Goal: Information Seeking & Learning: Learn about a topic

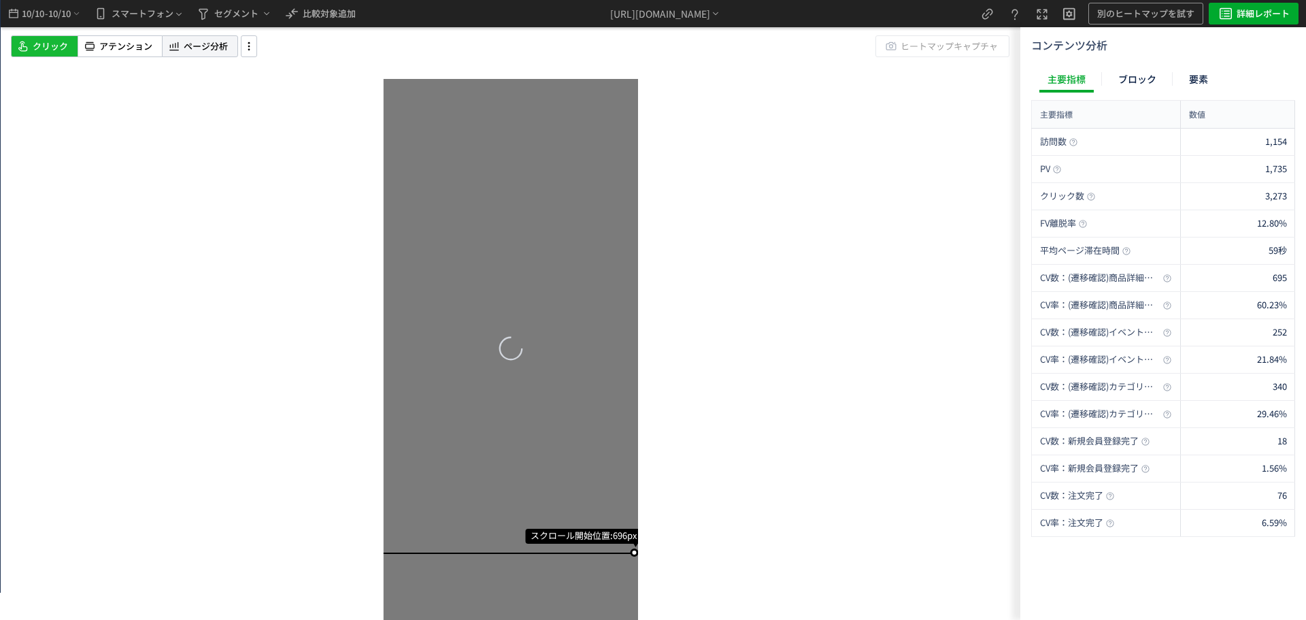
click at [200, 46] on span "ページ分析" at bounding box center [206, 46] width 44 height 13
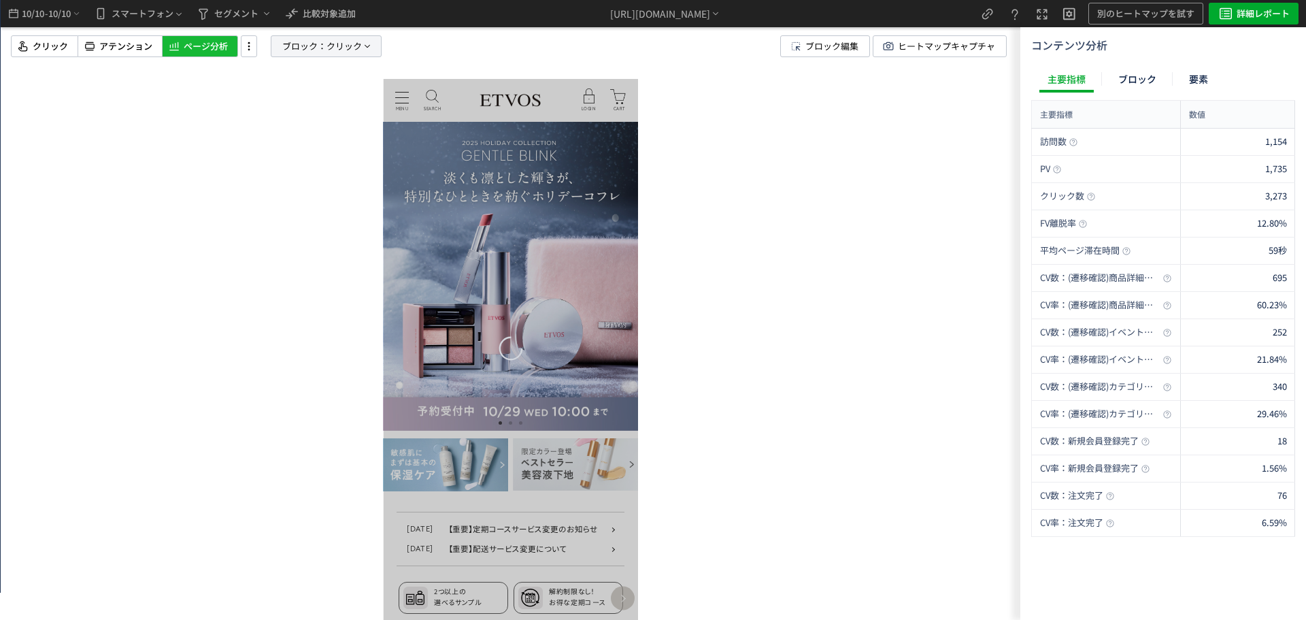
click at [322, 39] on span "ブロック：" at bounding box center [304, 46] width 44 height 20
click at [267, 115] on span "要素" at bounding box center [277, 116] width 20 height 13
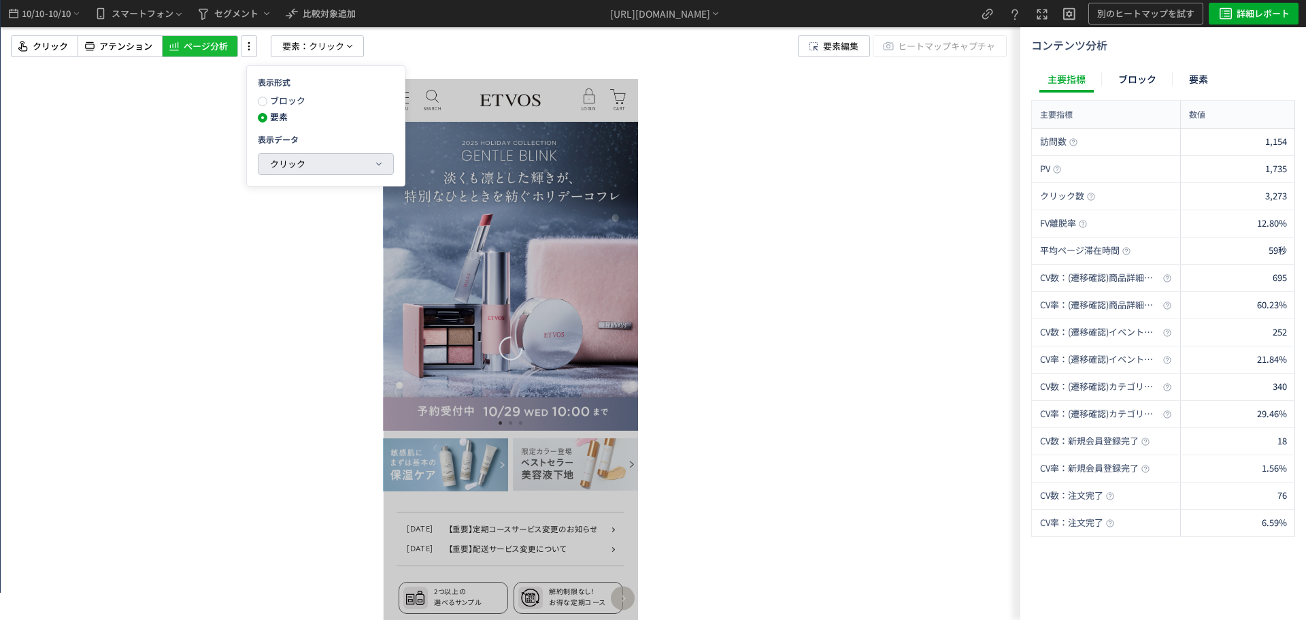
drag, startPoint x: 295, startPoint y: 163, endPoint x: 298, endPoint y: 227, distance: 64.7
click at [295, 166] on span "クリック" at bounding box center [287, 163] width 35 height 13
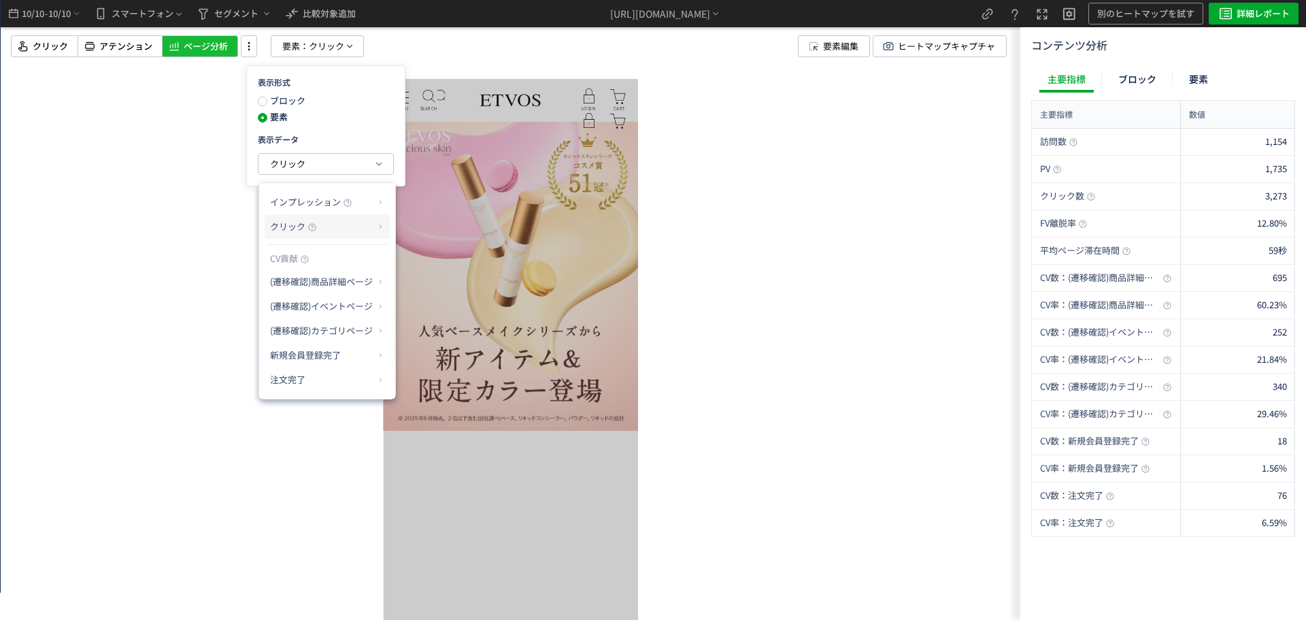
click at [336, 229] on p "クリック" at bounding box center [322, 226] width 104 height 23
click at [434, 268] on li "クリック率" at bounding box center [435, 259] width 73 height 24
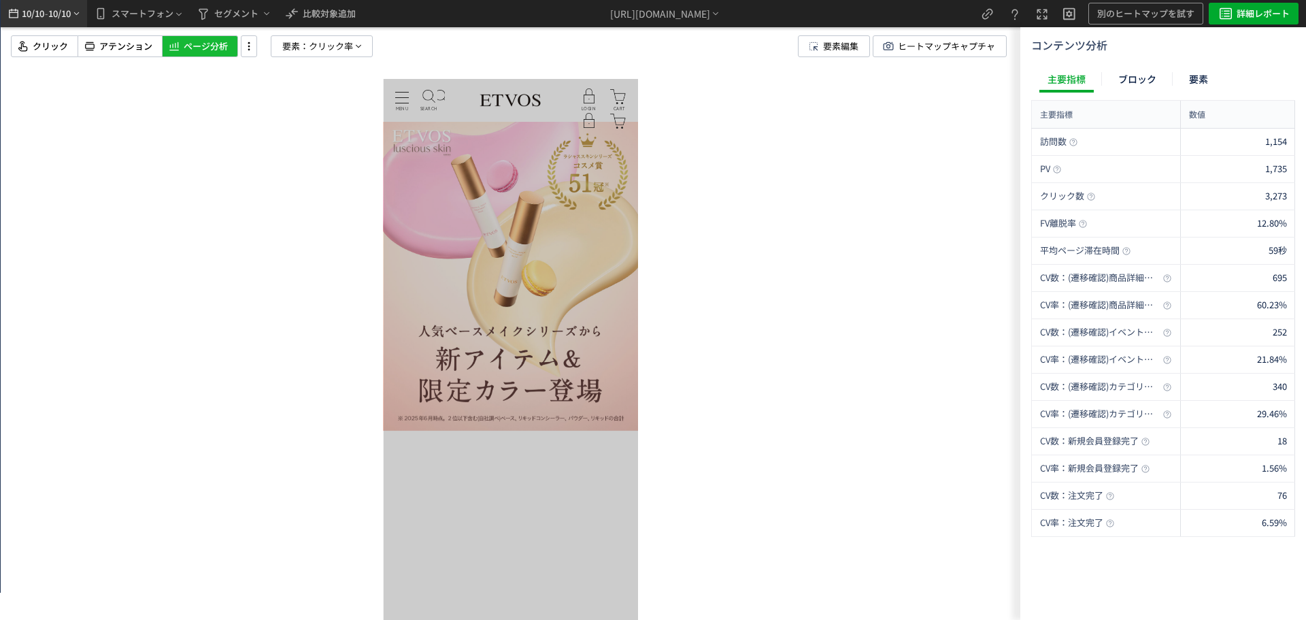
click at [71, 16] on span "10/10" at bounding box center [59, 13] width 23 height 27
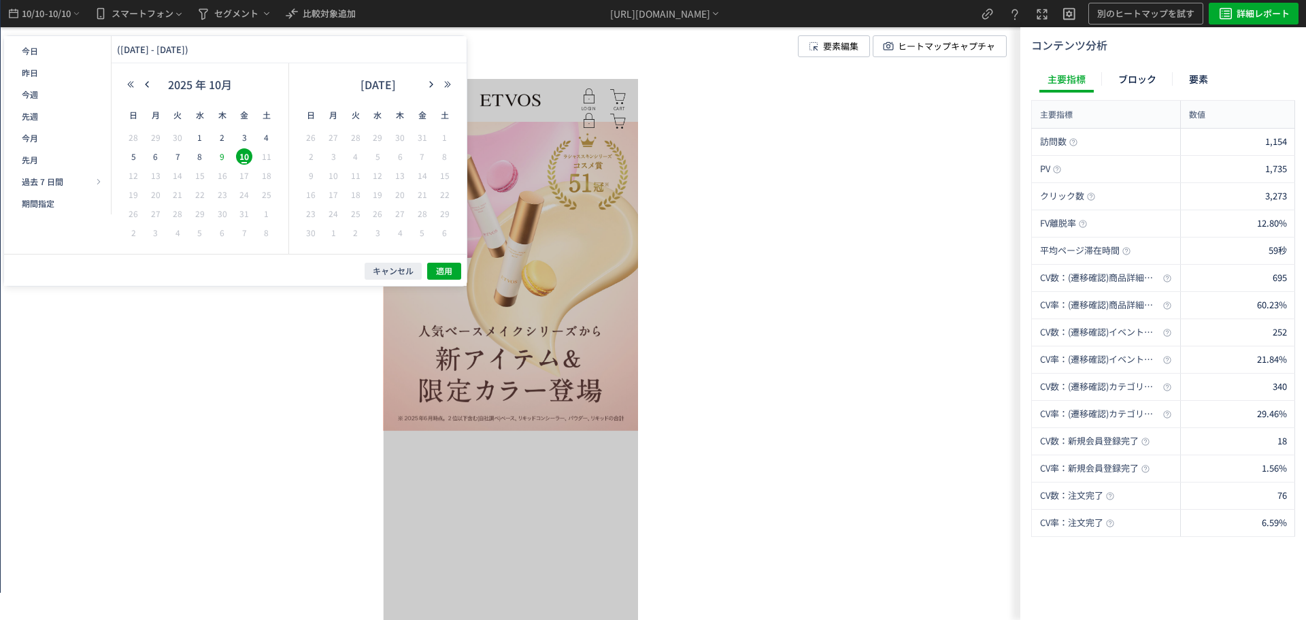
click at [227, 155] on span "9" at bounding box center [222, 156] width 16 height 16
click at [245, 139] on span "3" at bounding box center [244, 137] width 16 height 16
click at [446, 267] on span "適用" at bounding box center [444, 271] width 16 height 12
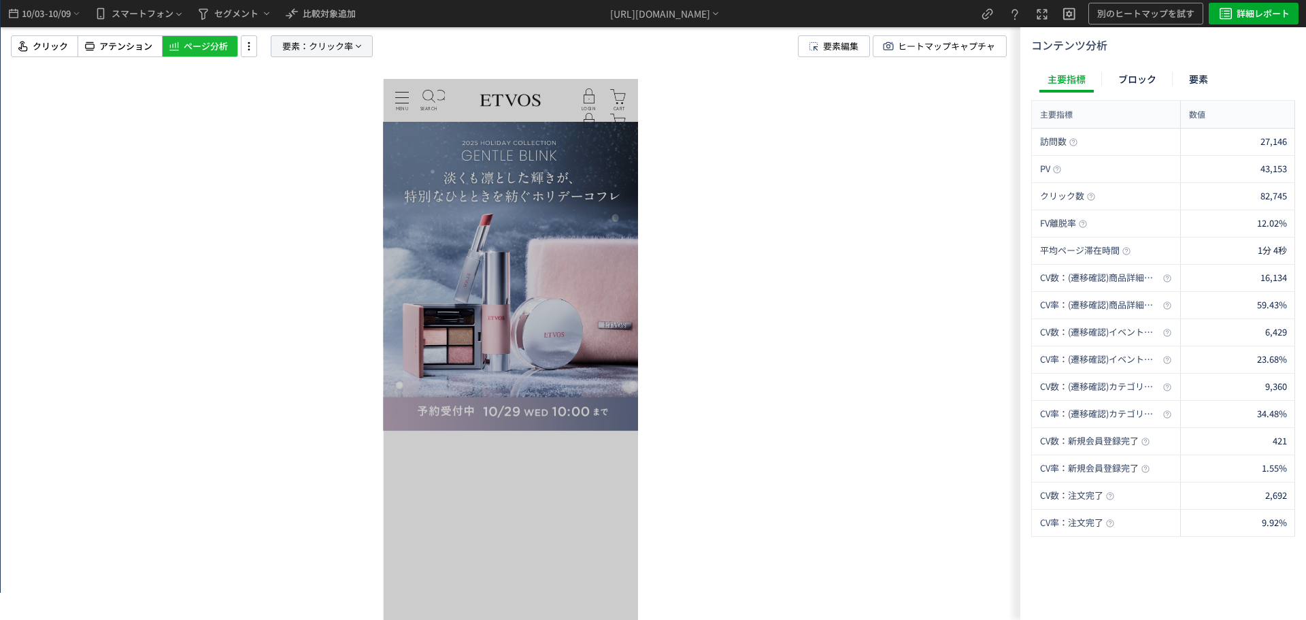
click at [295, 51] on span "要素：" at bounding box center [295, 46] width 27 height 20
click at [216, 42] on span "ページ分析" at bounding box center [206, 46] width 44 height 13
click at [50, 7] on span "10/09" at bounding box center [59, 13] width 23 height 27
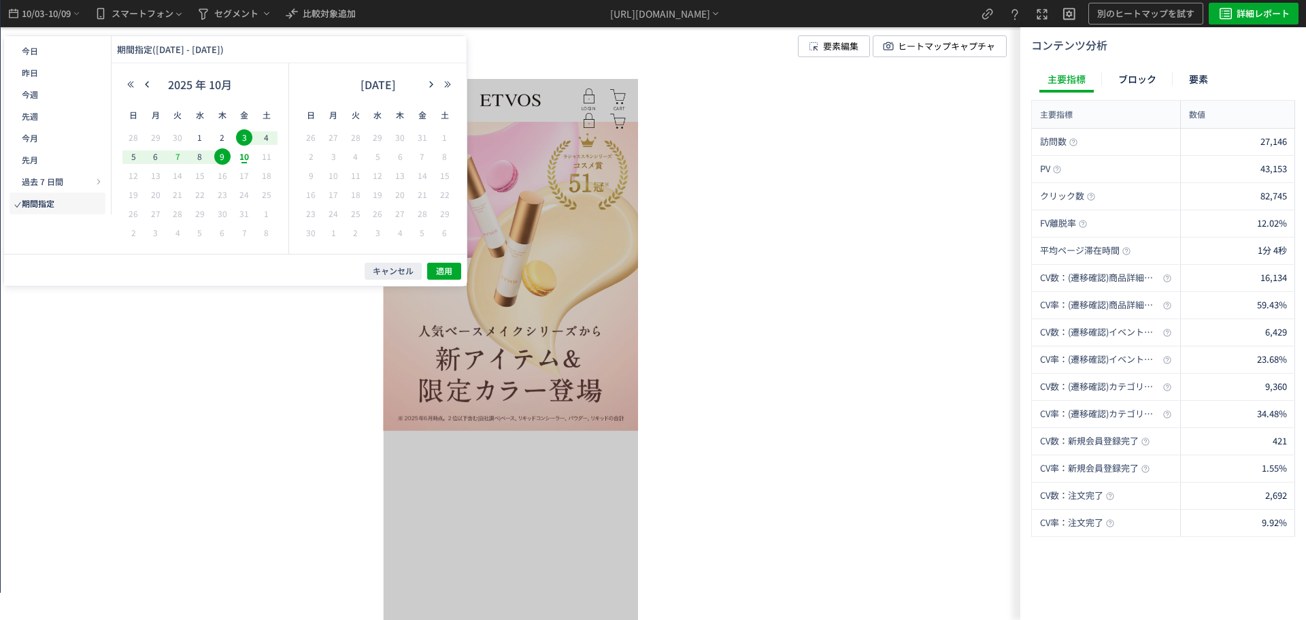
click at [182, 156] on span "7" at bounding box center [177, 156] width 16 height 16
click at [195, 154] on span "8" at bounding box center [200, 156] width 16 height 16
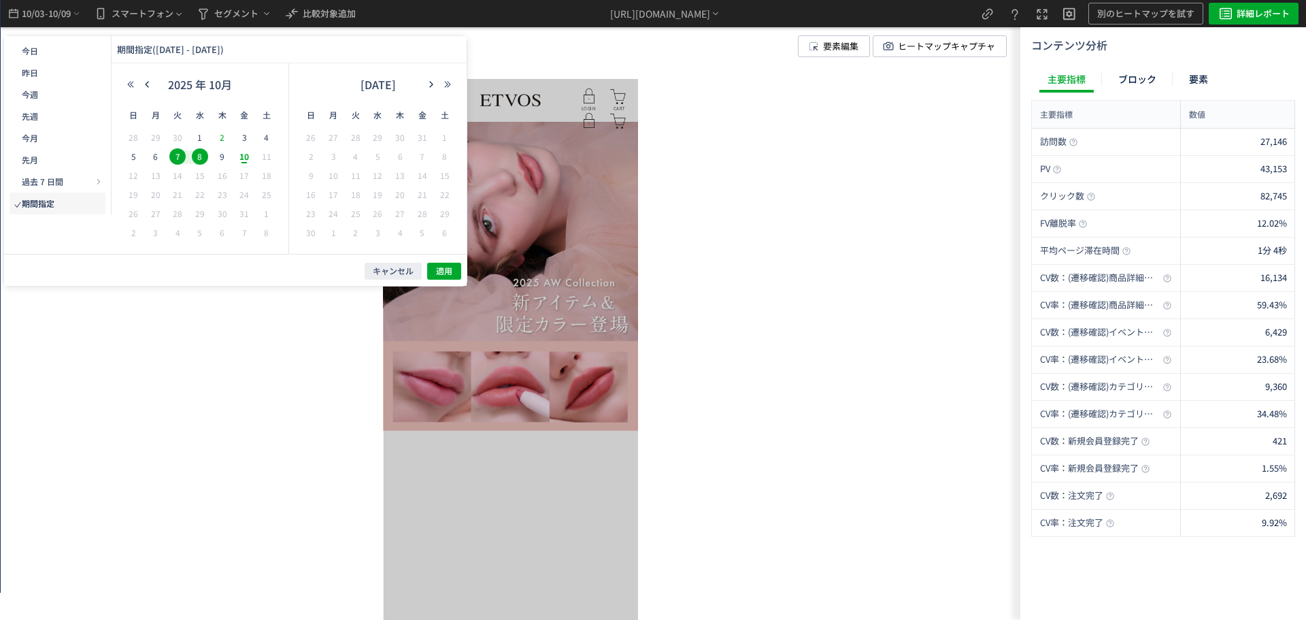
click at [222, 139] on span "2" at bounding box center [222, 137] width 16 height 16
click at [200, 162] on span "8" at bounding box center [200, 156] width 16 height 16
click at [433, 274] on button "適用" at bounding box center [444, 271] width 34 height 17
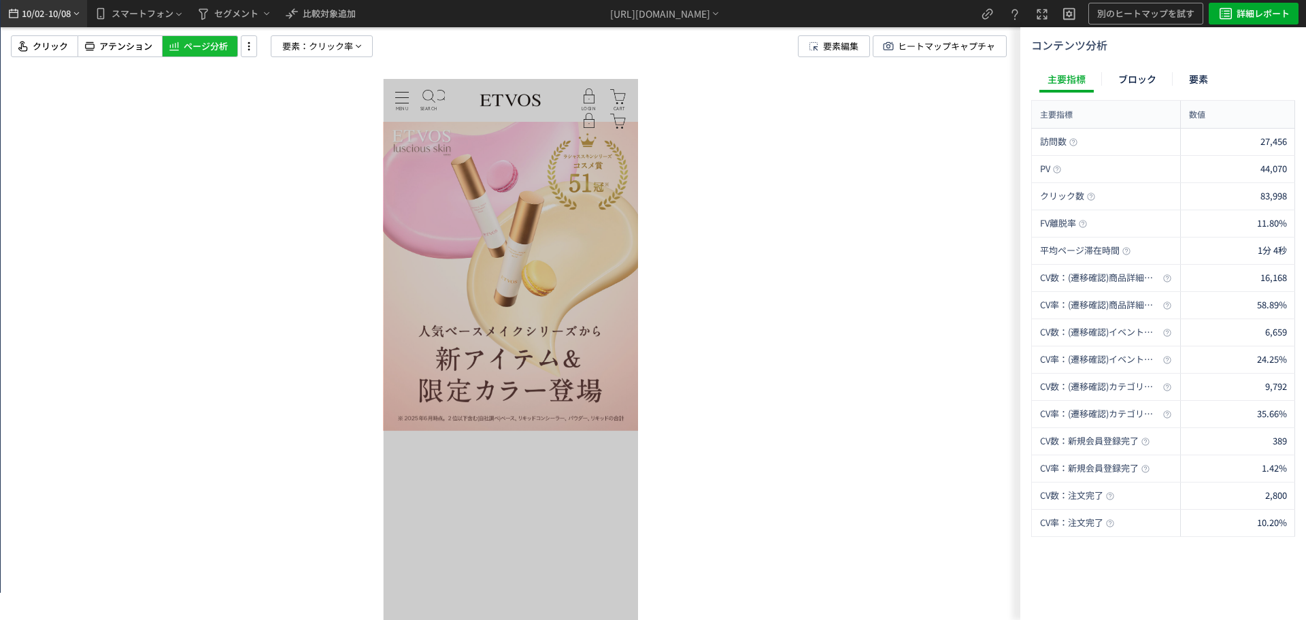
click at [61, 12] on span "10/08" at bounding box center [59, 13] width 23 height 27
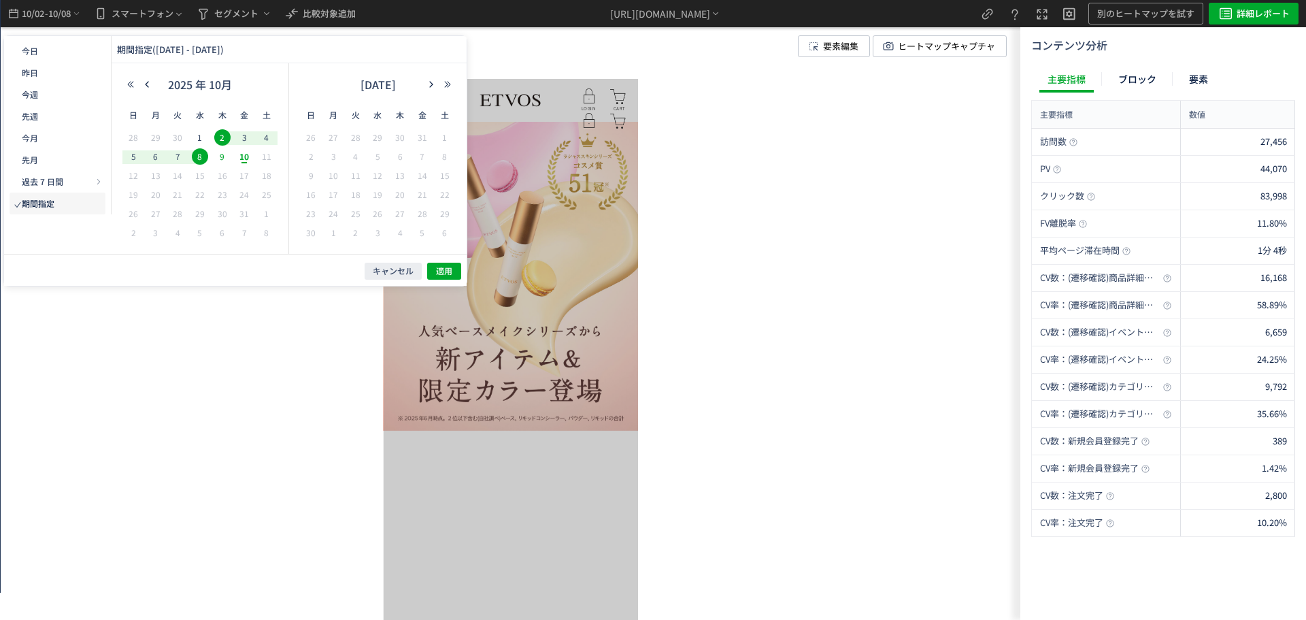
click at [229, 153] on span "9" at bounding box center [222, 156] width 16 height 16
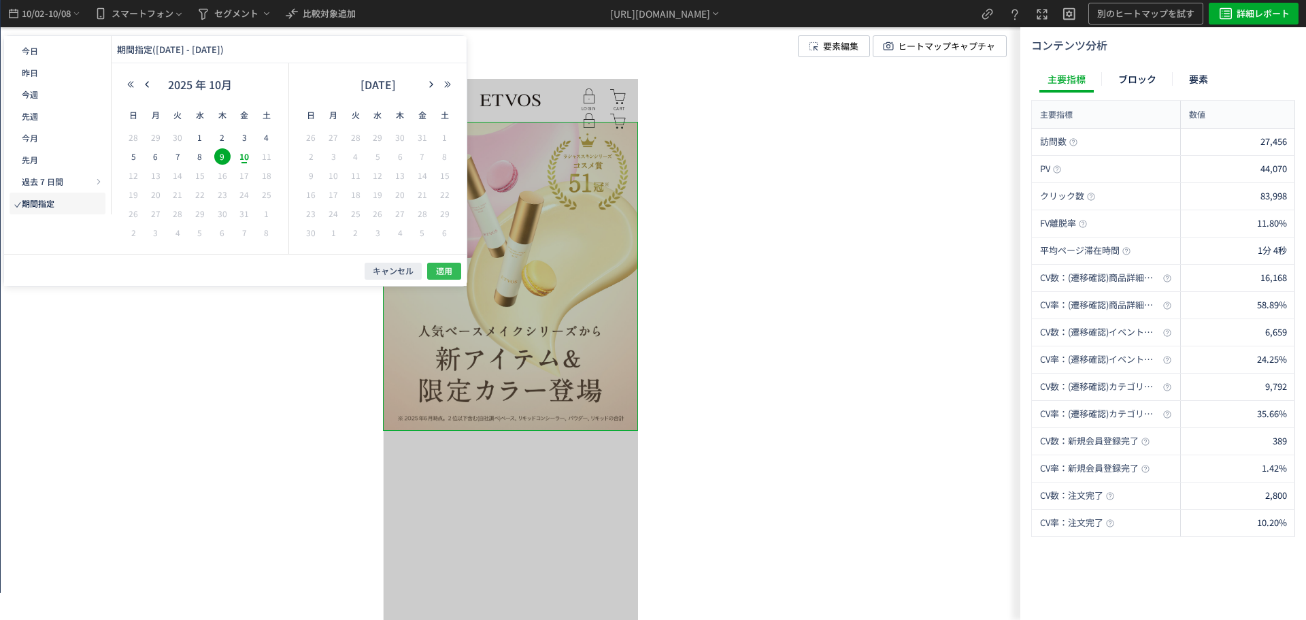
click at [455, 266] on button "適用" at bounding box center [444, 271] width 34 height 17
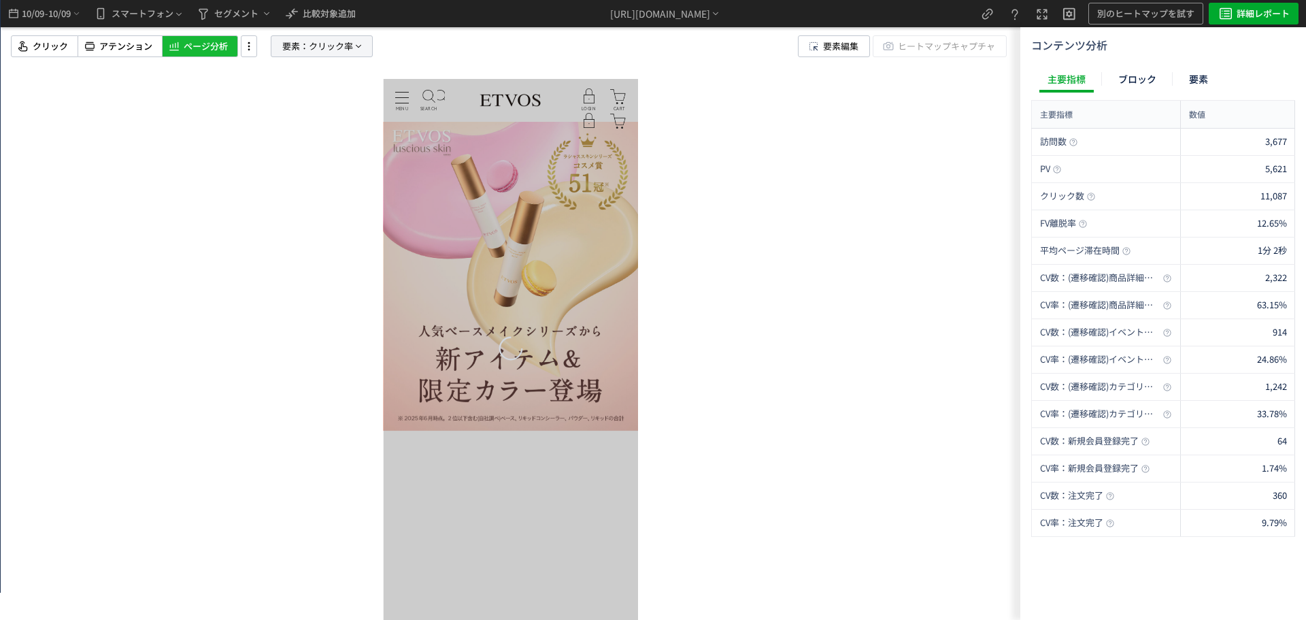
click at [322, 47] on span "クリック率" at bounding box center [331, 46] width 44 height 20
click at [312, 158] on button "クリック率" at bounding box center [321, 164] width 135 height 20
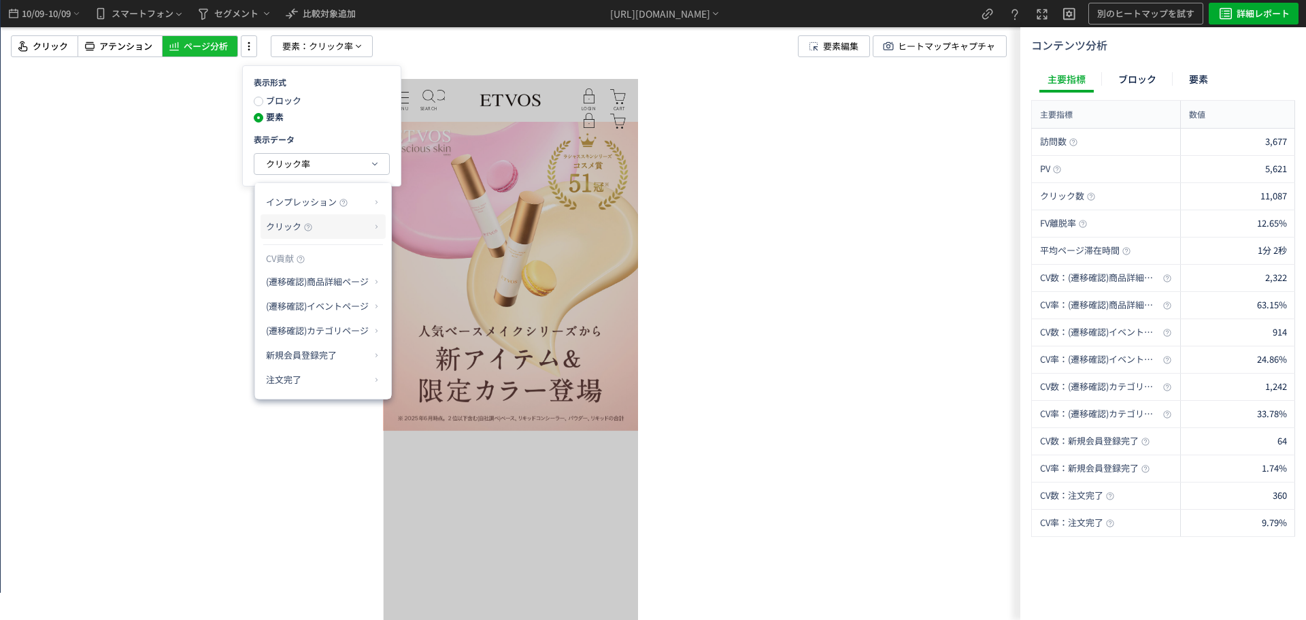
click at [336, 223] on p "クリック" at bounding box center [318, 226] width 104 height 23
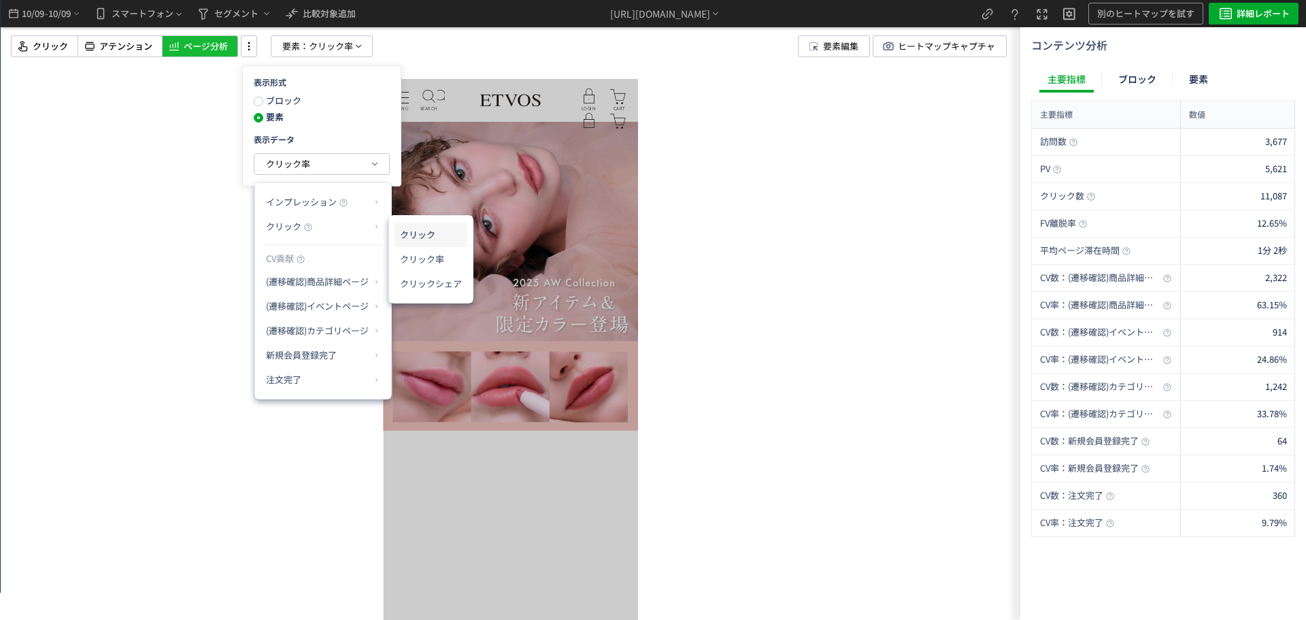
click at [450, 243] on li "クリック" at bounding box center [431, 234] width 73 height 24
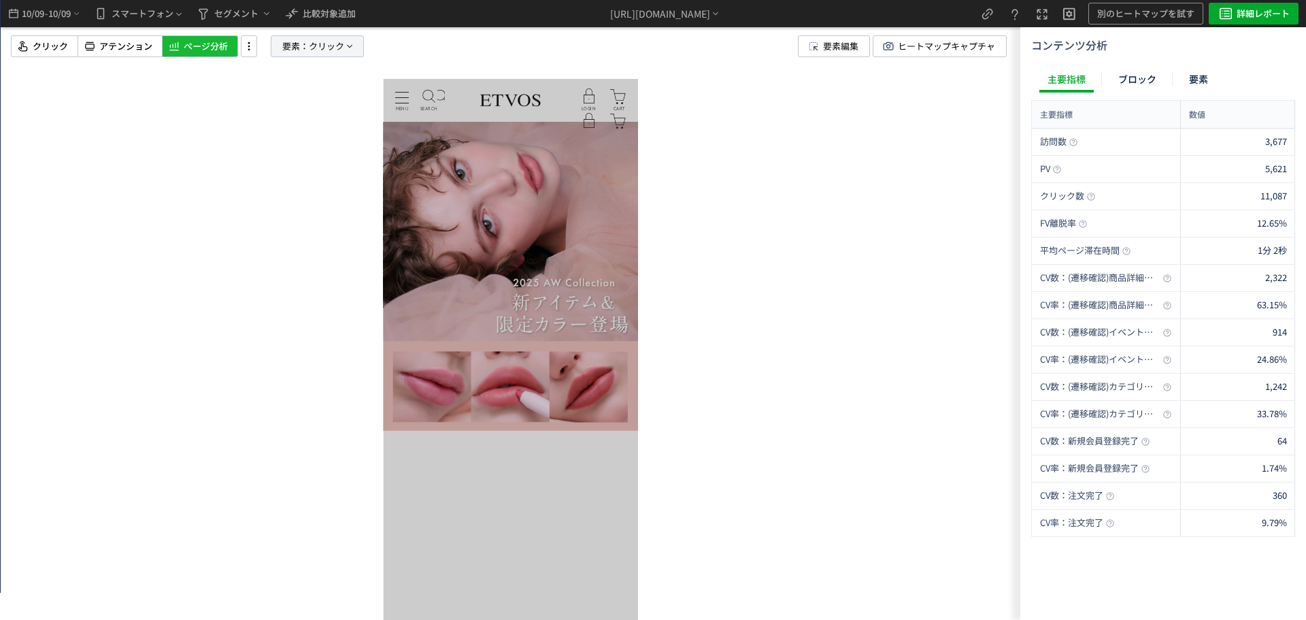
click at [315, 50] on span "クリック" at bounding box center [326, 46] width 35 height 20
click at [312, 162] on button "クリック" at bounding box center [317, 164] width 135 height 20
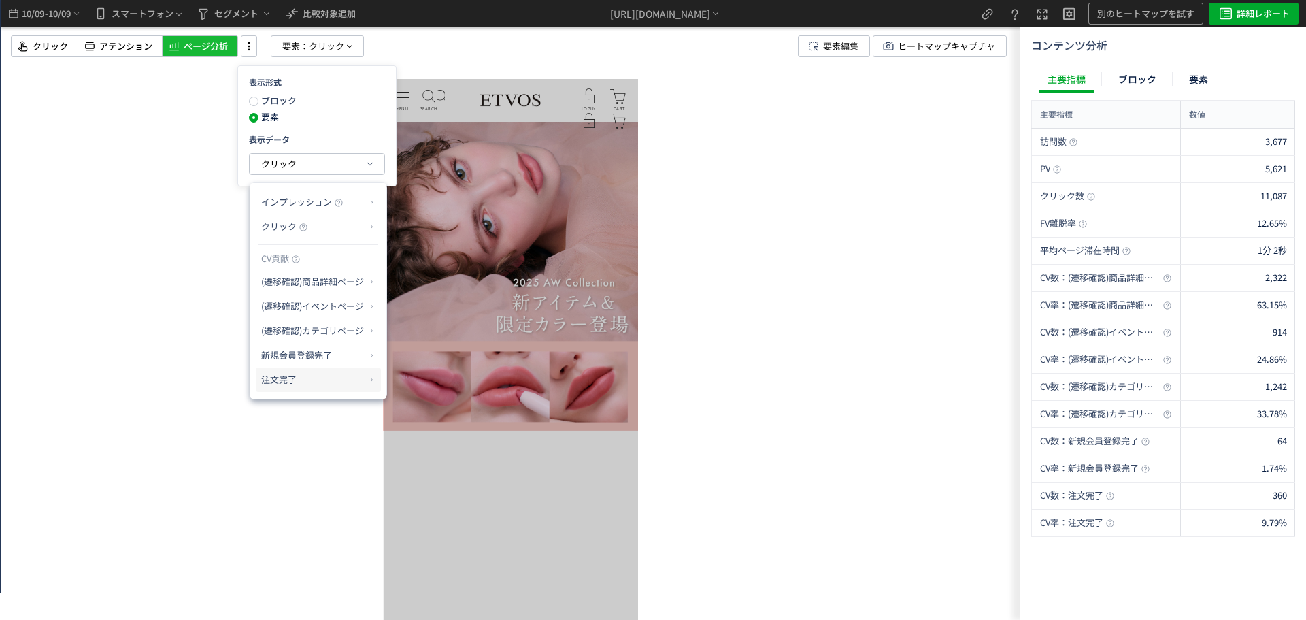
click at [310, 371] on p "注文完了" at bounding box center [313, 379] width 104 height 23
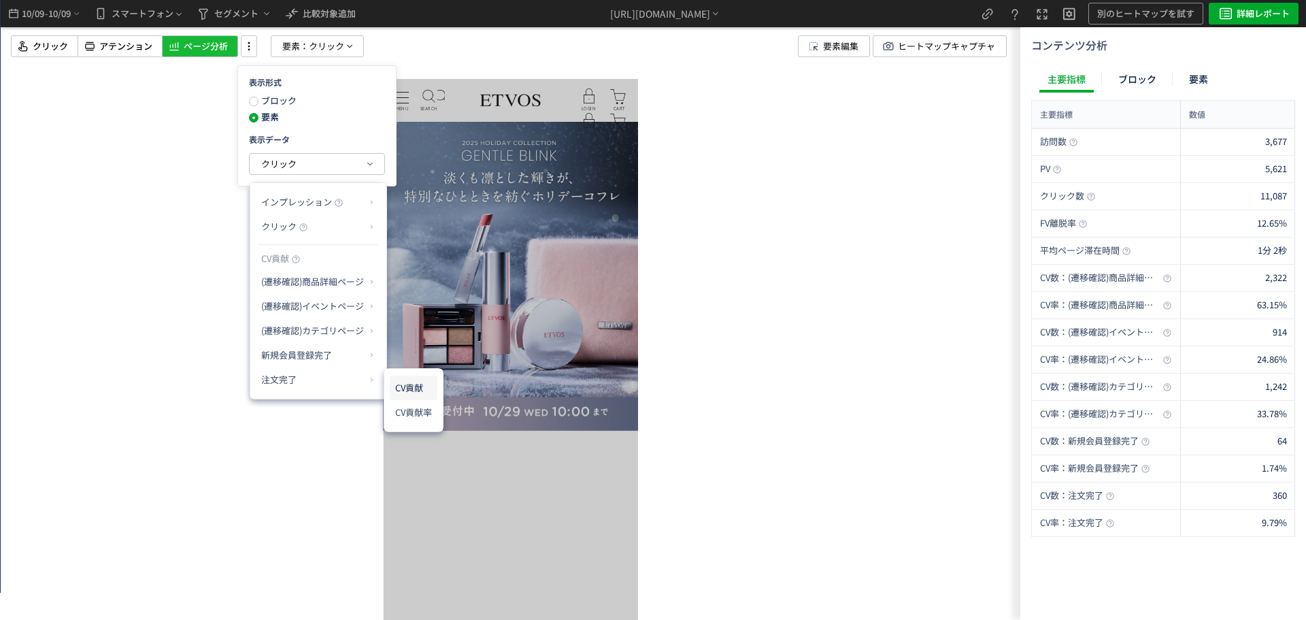
click at [422, 388] on li "CV貢献" at bounding box center [414, 387] width 48 height 24
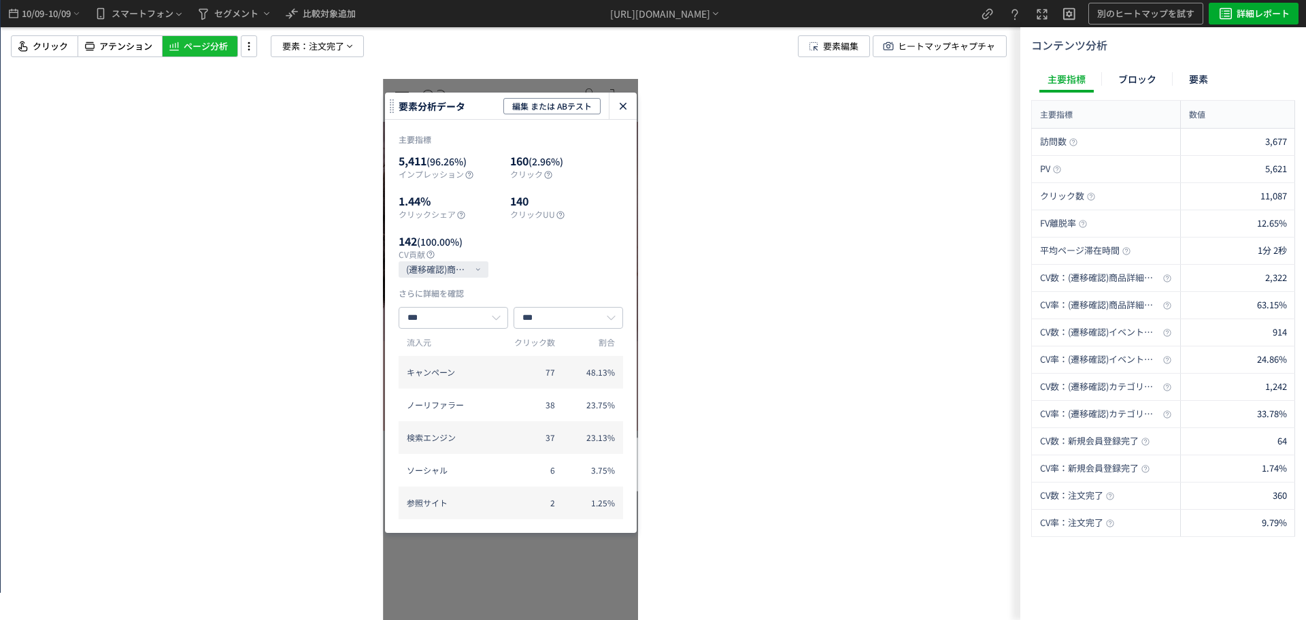
click at [619, 105] on icon "heatmap-click-data-modal" at bounding box center [623, 106] width 16 height 16
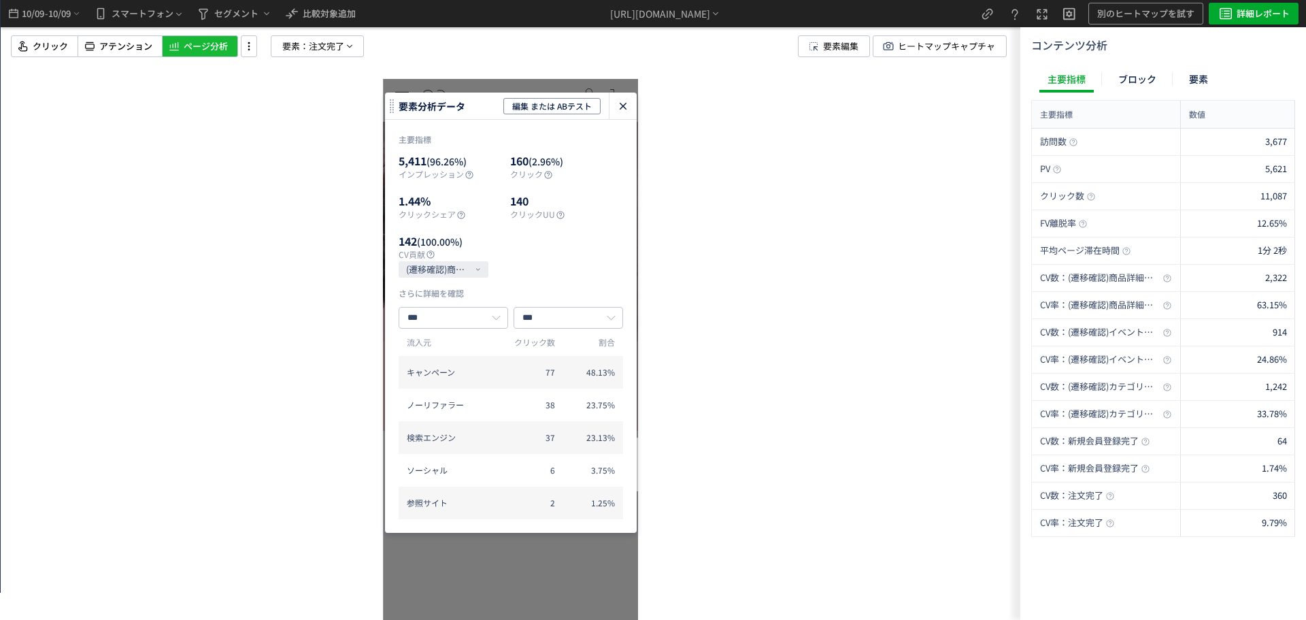
click at [619, 102] on icon "heatmap-click-data-modal" at bounding box center [623, 106] width 16 height 16
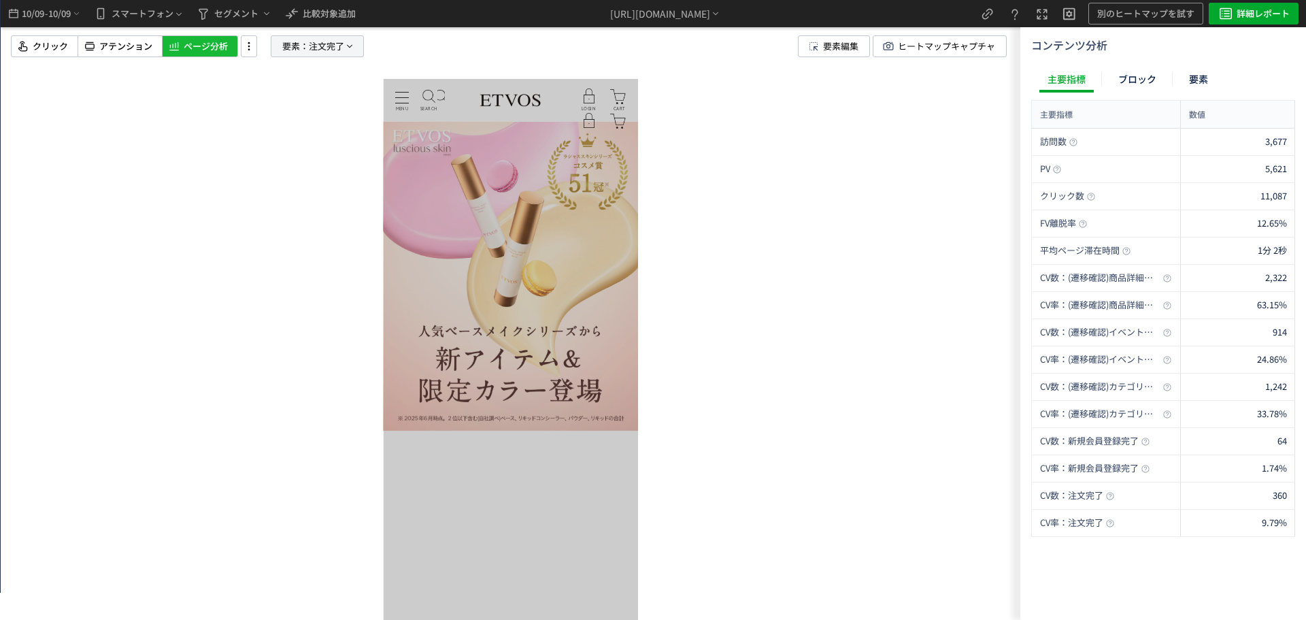
click at [298, 50] on span "要素：" at bounding box center [295, 46] width 27 height 20
click at [299, 162] on button "注文完了" at bounding box center [317, 164] width 135 height 20
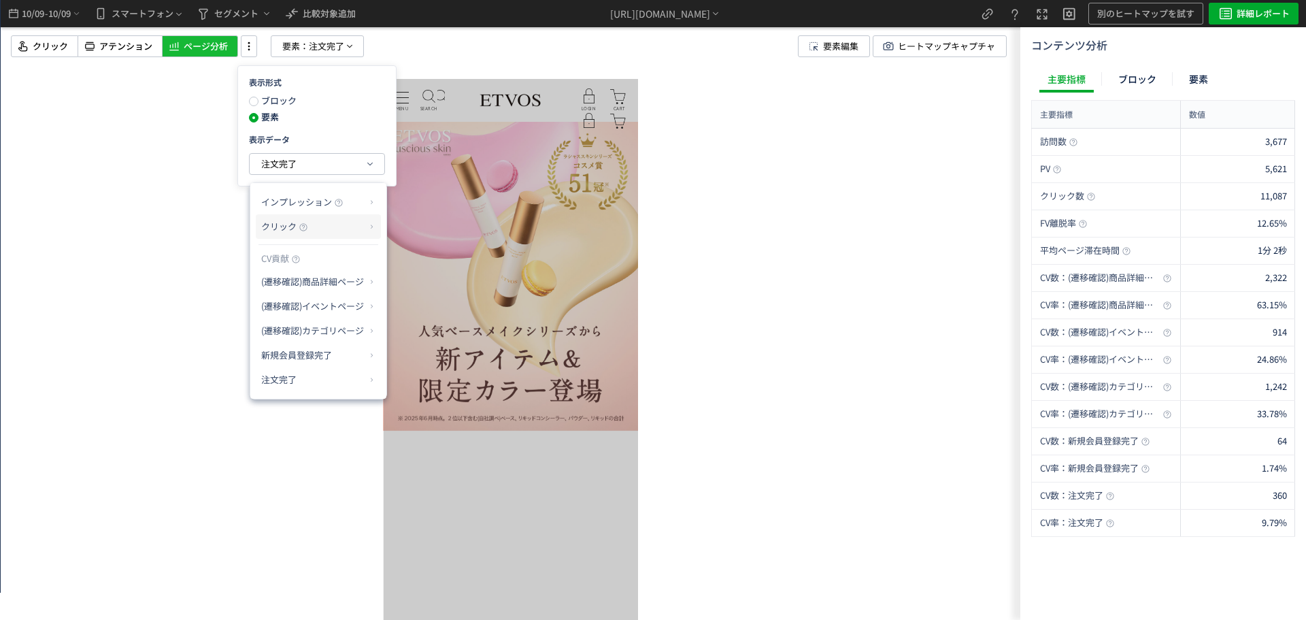
click at [322, 224] on p "クリック" at bounding box center [313, 226] width 104 height 23
click at [452, 260] on li "クリック率" at bounding box center [426, 259] width 73 height 24
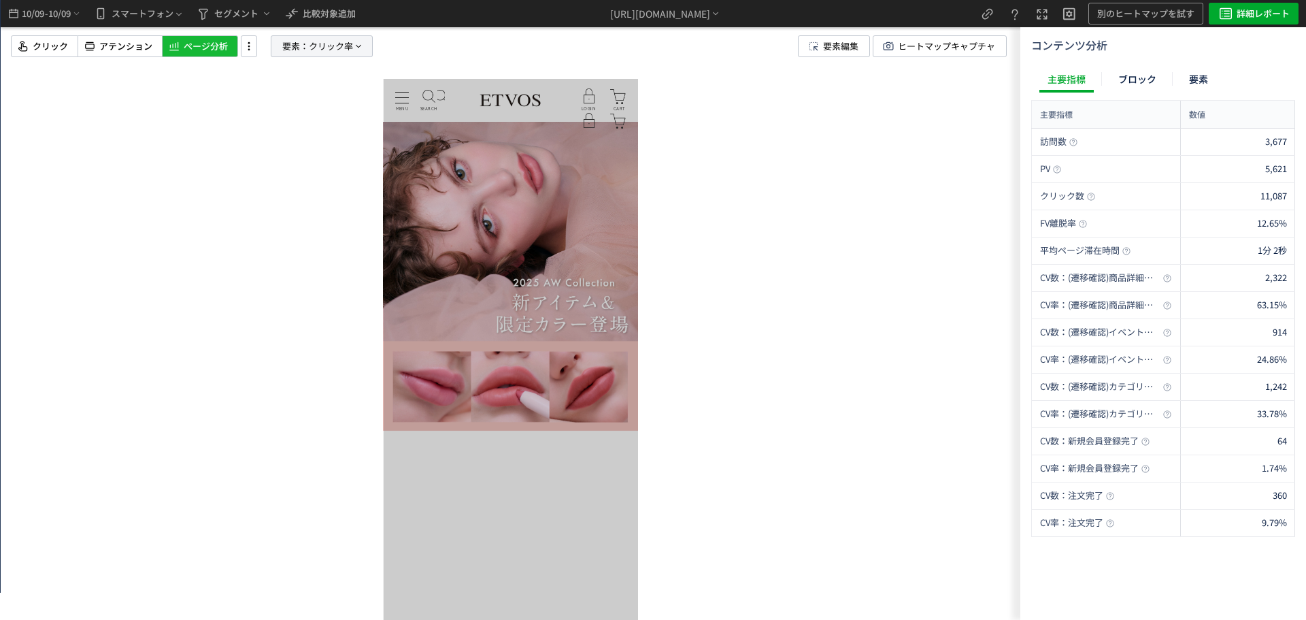
click at [316, 46] on span "クリック率" at bounding box center [331, 46] width 44 height 20
click at [326, 168] on button "クリック率" at bounding box center [321, 164] width 135 height 20
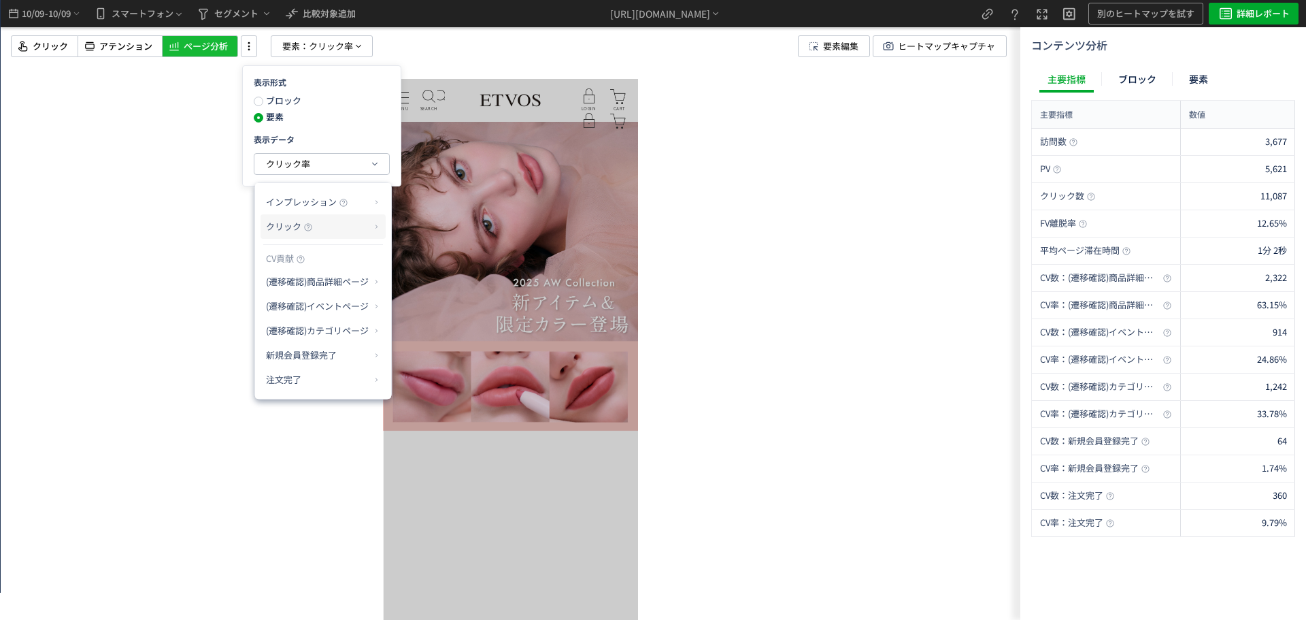
click at [346, 228] on p "クリック" at bounding box center [318, 226] width 104 height 23
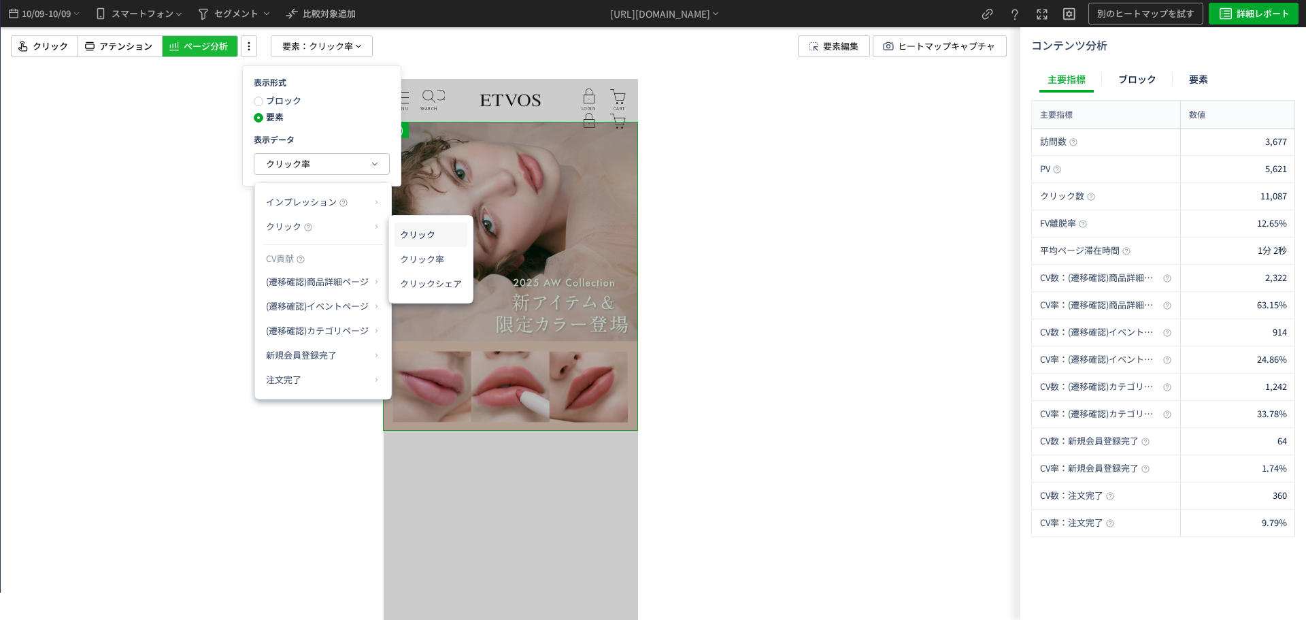
click at [448, 237] on li "クリック" at bounding box center [431, 234] width 73 height 24
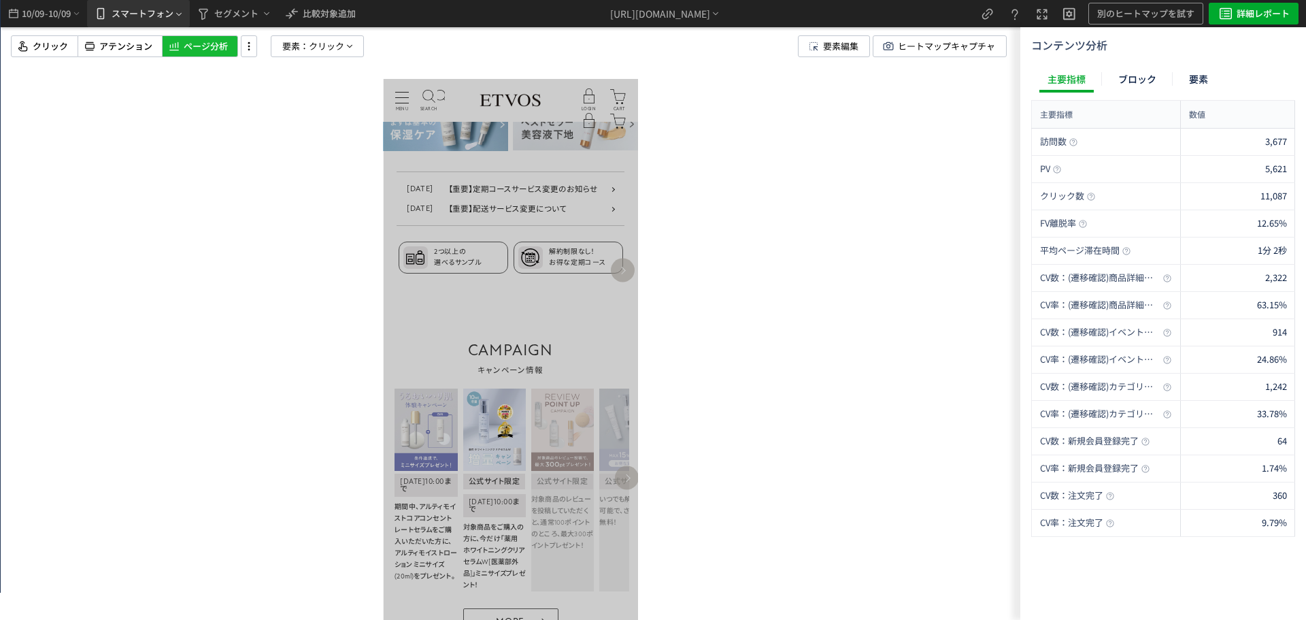
scroll to position [612, 0]
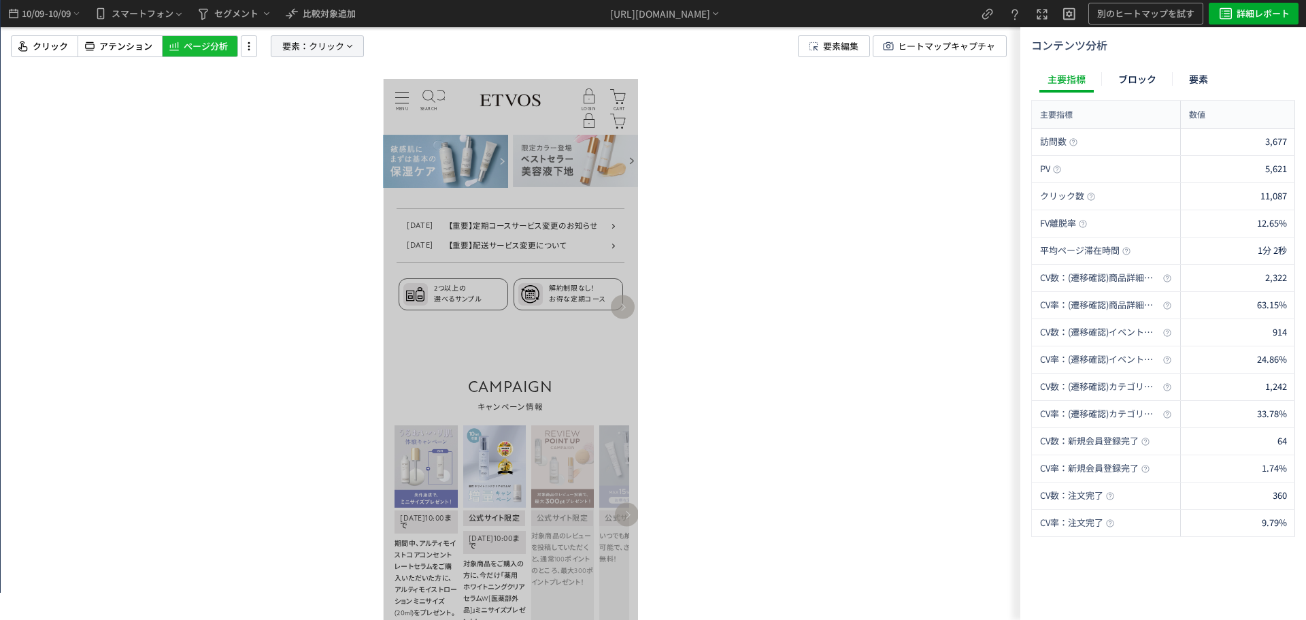
click at [301, 46] on span "要素：" at bounding box center [295, 46] width 27 height 20
click at [312, 156] on button "クリック" at bounding box center [317, 164] width 135 height 20
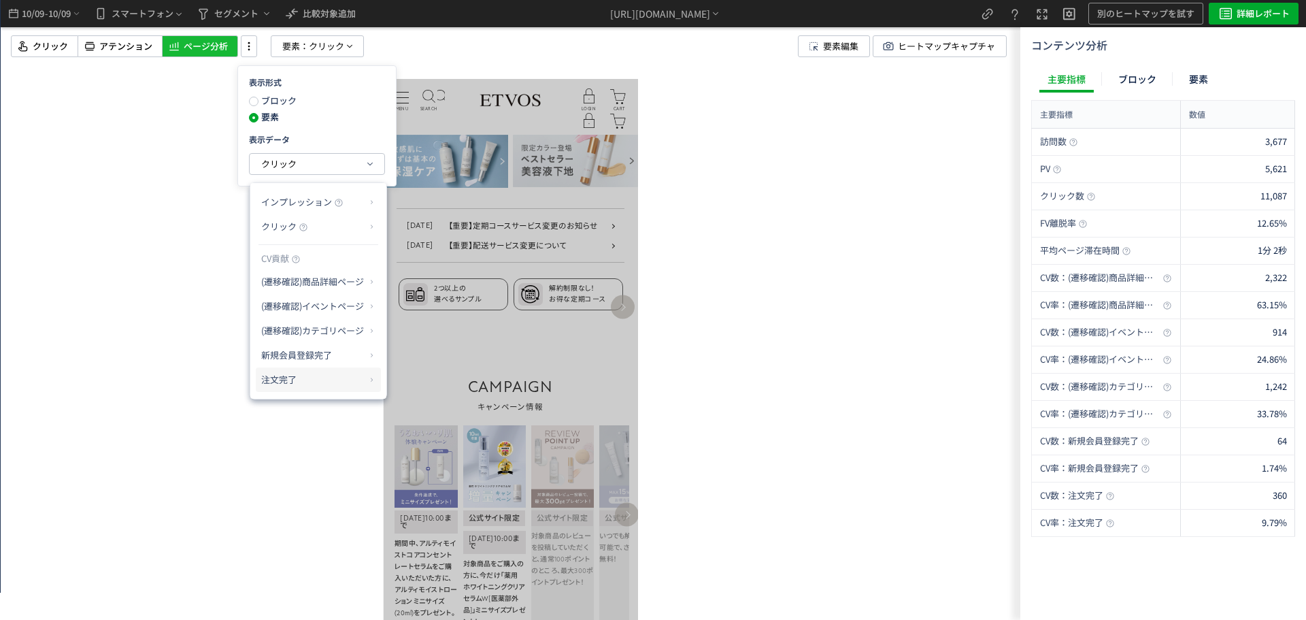
drag, startPoint x: 315, startPoint y: 373, endPoint x: 350, endPoint y: 384, distance: 37.0
click at [314, 375] on p "注文完了" at bounding box center [313, 379] width 104 height 23
click at [419, 392] on li "CV貢献" at bounding box center [414, 387] width 48 height 24
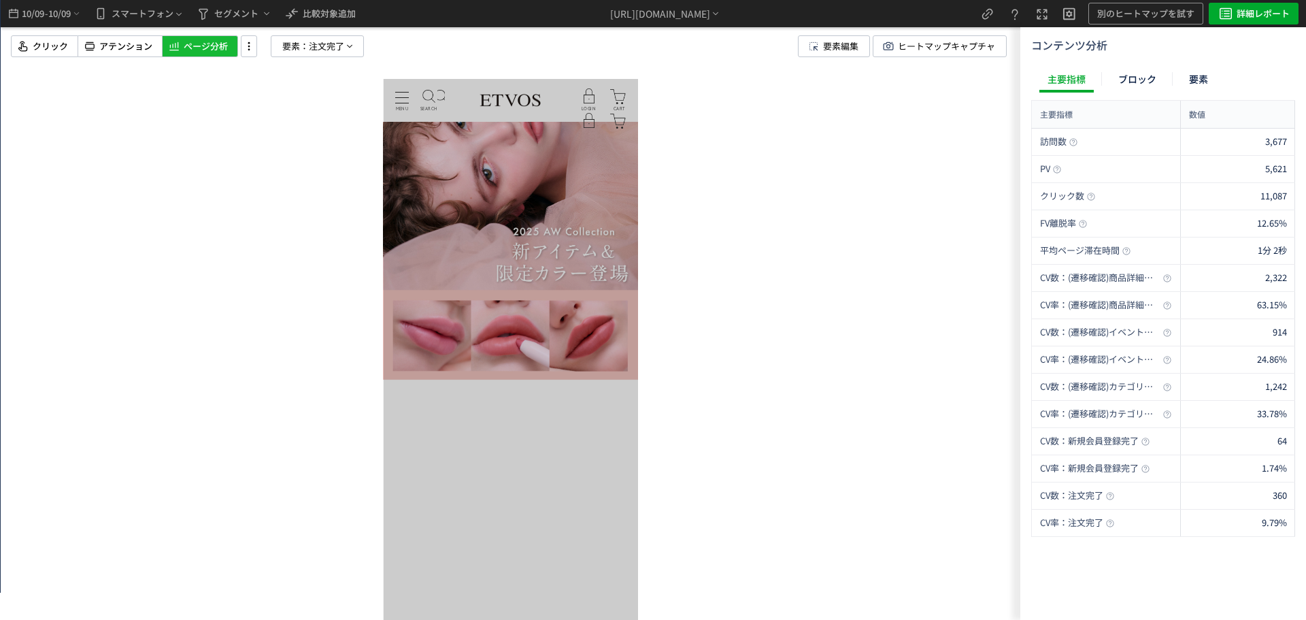
scroll to position [0, 0]
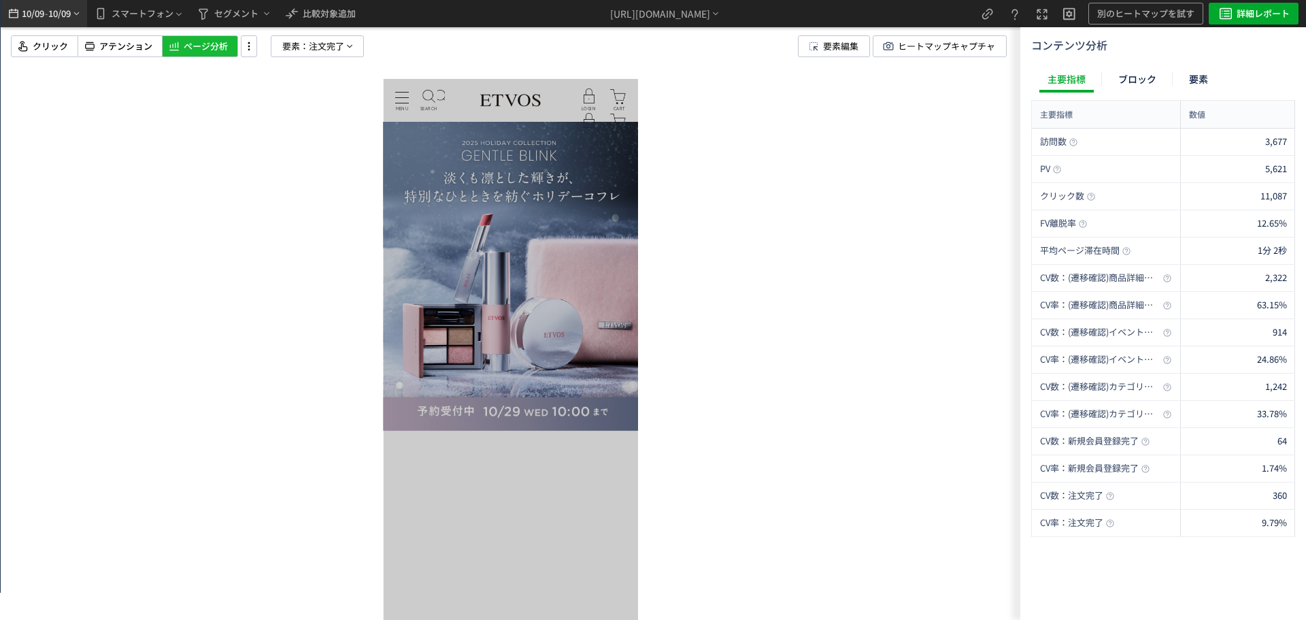
click at [75, 20] on div "10/09 - 10/09" at bounding box center [44, 13] width 76 height 27
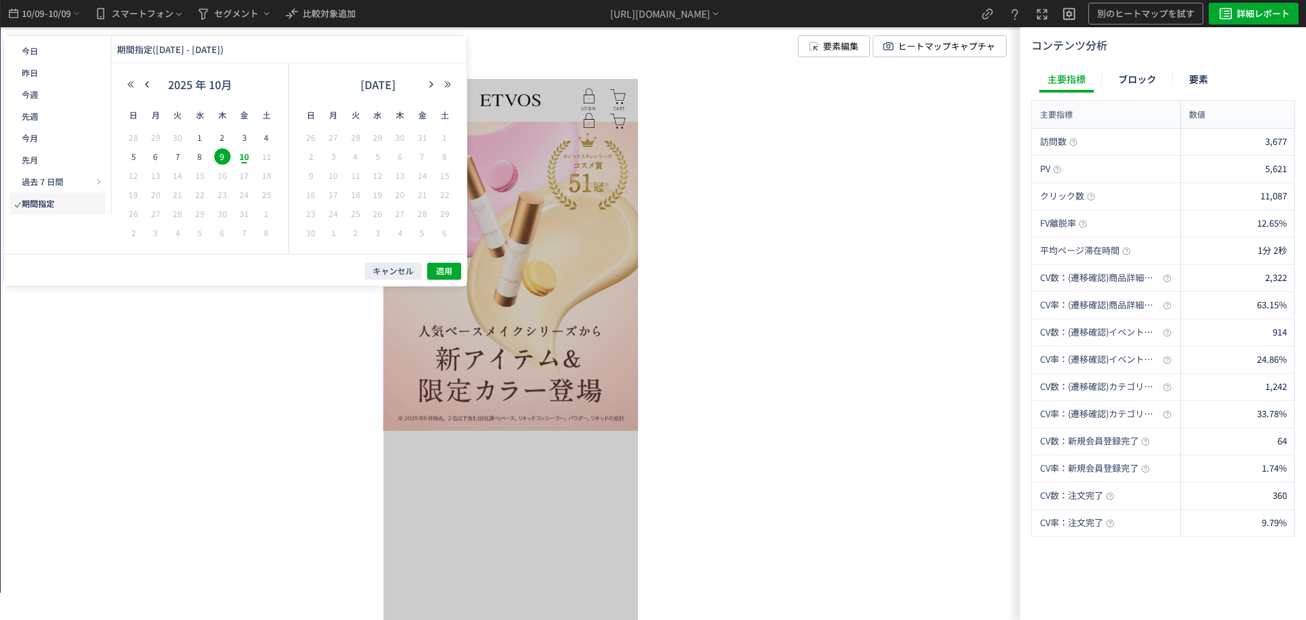
click at [222, 158] on span "9" at bounding box center [222, 156] width 16 height 16
click at [246, 139] on span "3" at bounding box center [244, 137] width 16 height 16
click at [222, 158] on span "9" at bounding box center [222, 156] width 16 height 16
click at [435, 268] on button "適用" at bounding box center [444, 271] width 34 height 17
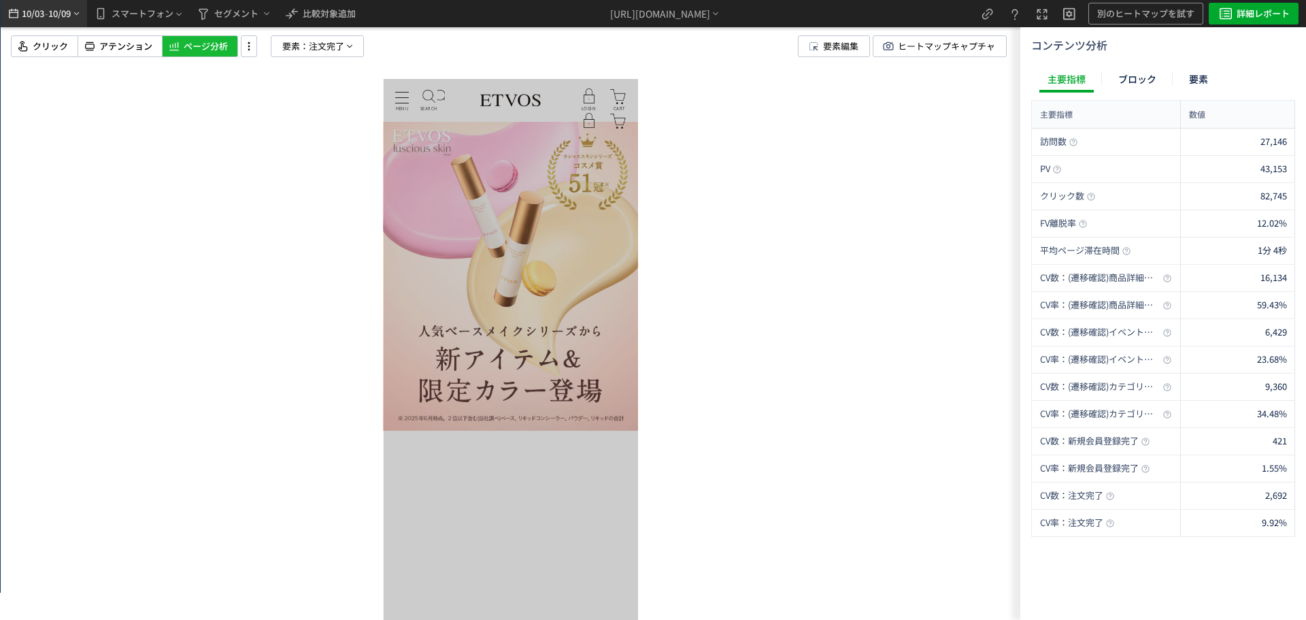
click at [75, 15] on icon "heatmap-top-bar" at bounding box center [76, 13] width 10 height 11
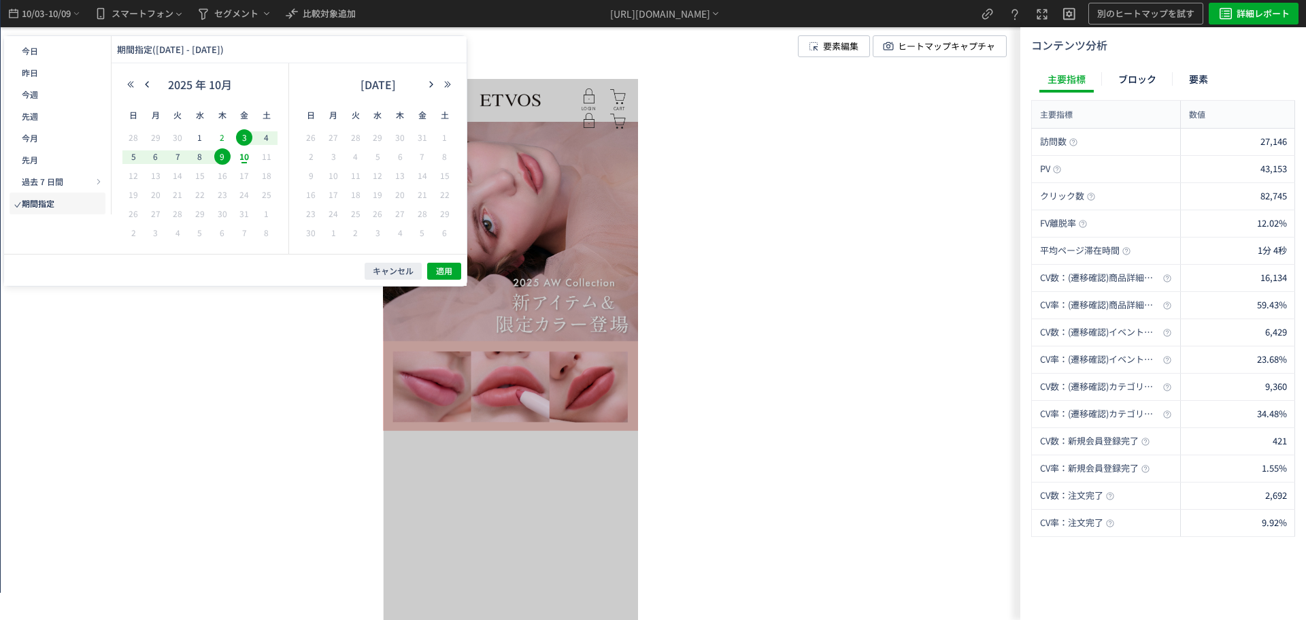
click at [227, 139] on span "2" at bounding box center [222, 137] width 16 height 16
click at [153, 84] on button "button" at bounding box center [147, 85] width 16 height 10
click at [250, 197] on span "26" at bounding box center [244, 194] width 16 height 16
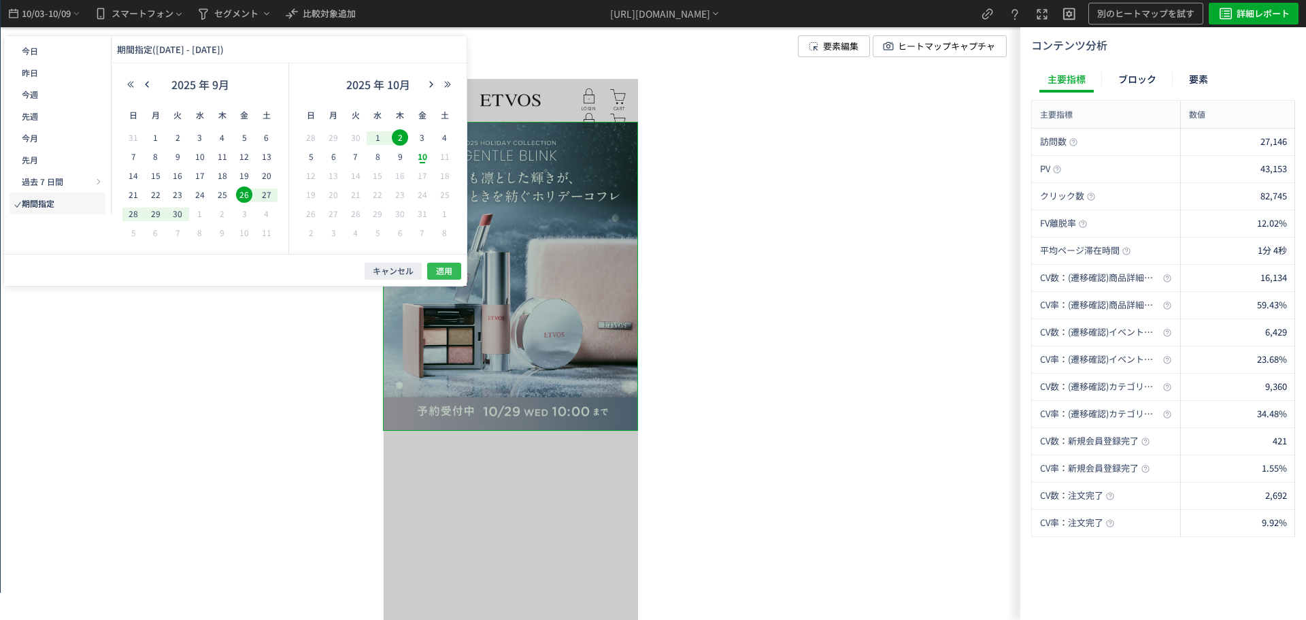
click at [454, 269] on button "適用" at bounding box center [444, 271] width 34 height 17
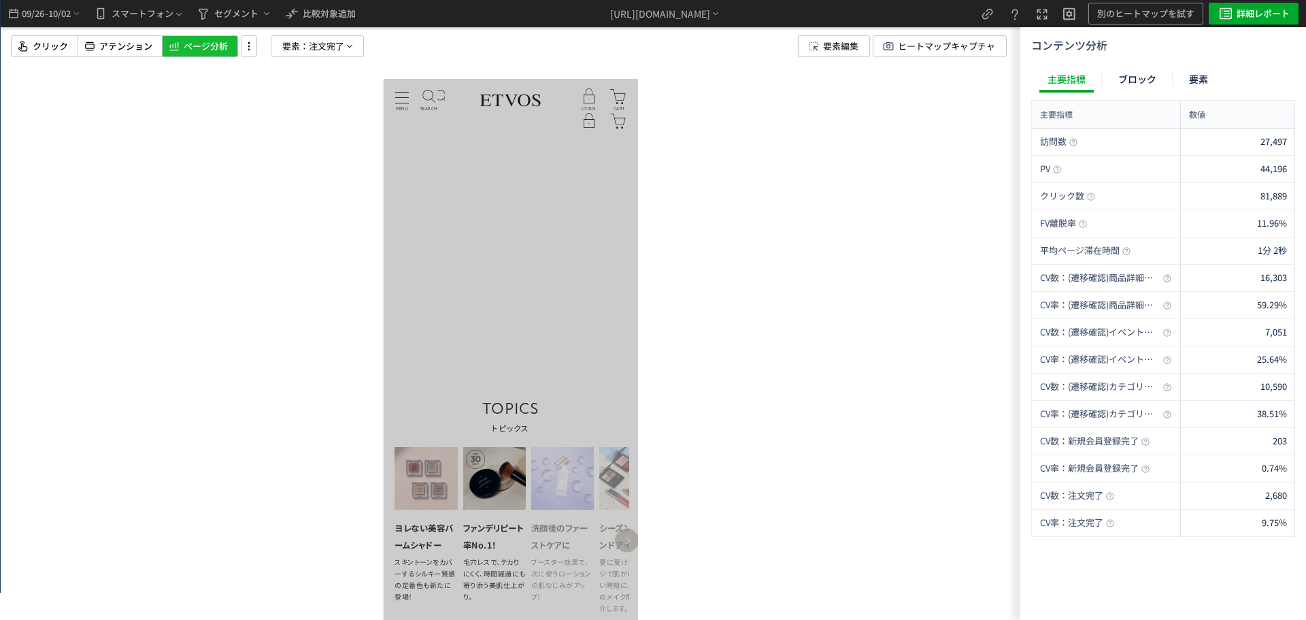
scroll to position [1360, 0]
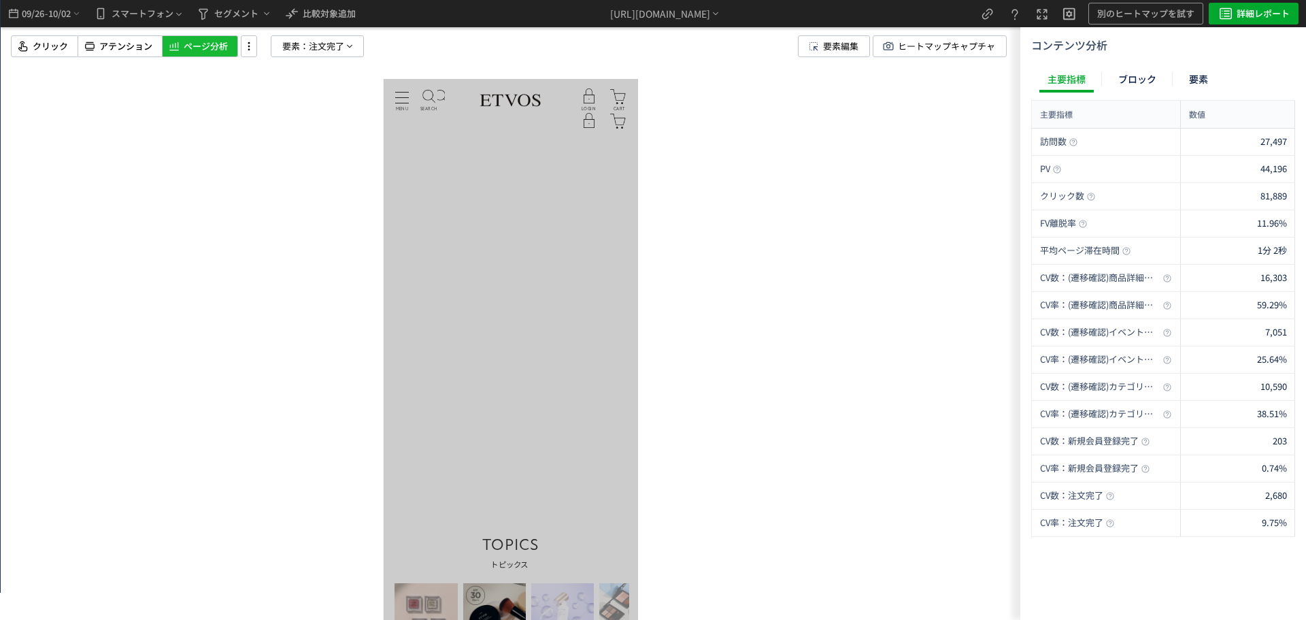
drag, startPoint x: 573, startPoint y: 265, endPoint x: 756, endPoint y: 348, distance: 201.2
drag, startPoint x: 424, startPoint y: 361, endPoint x: 723, endPoint y: 443, distance: 309.7
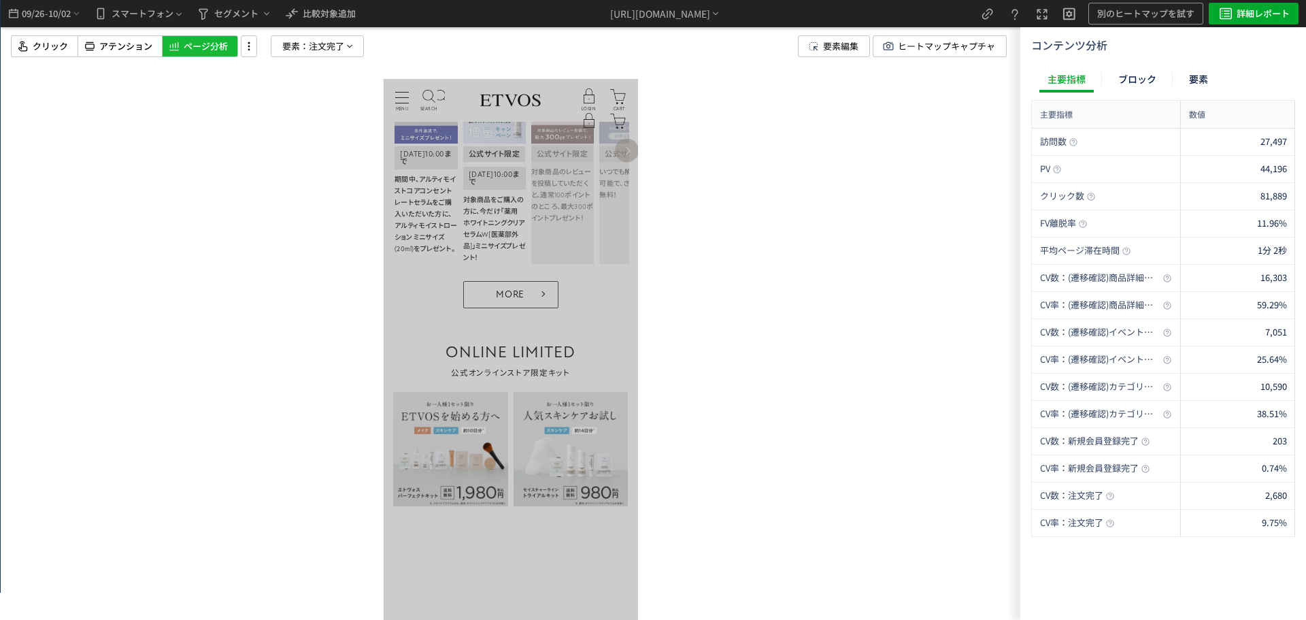
scroll to position [952, 0]
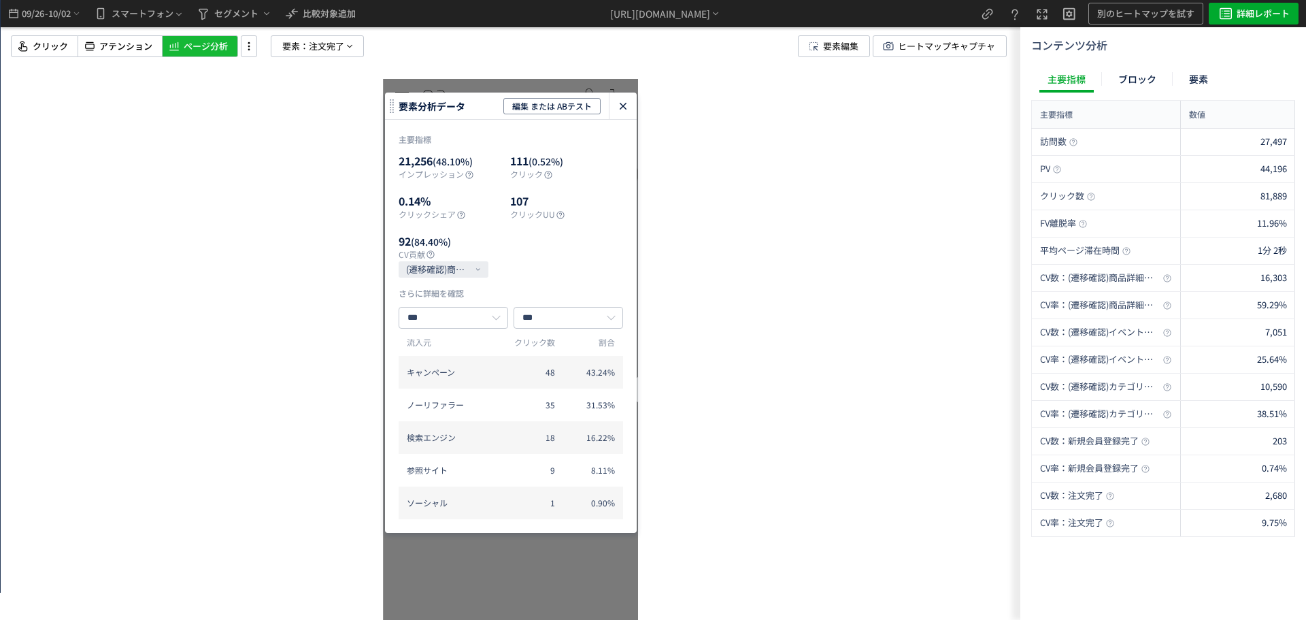
click at [623, 105] on use "heatmap-click-data-modal" at bounding box center [623, 106] width 7 height 7
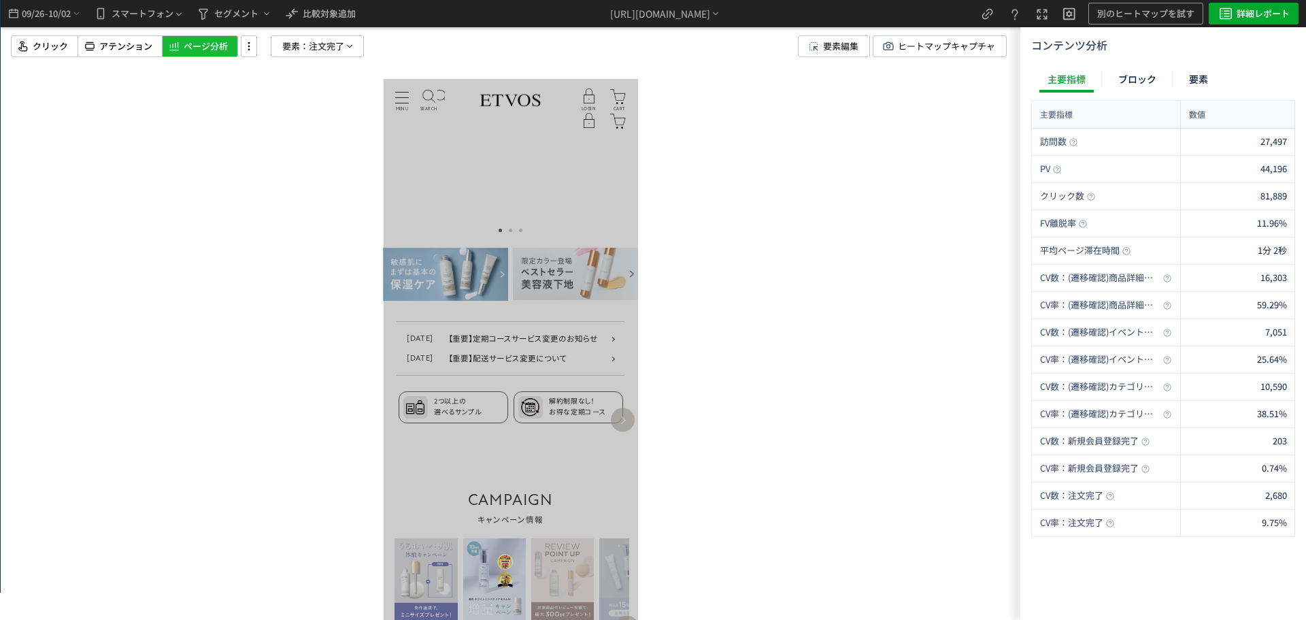
scroll to position [408, 0]
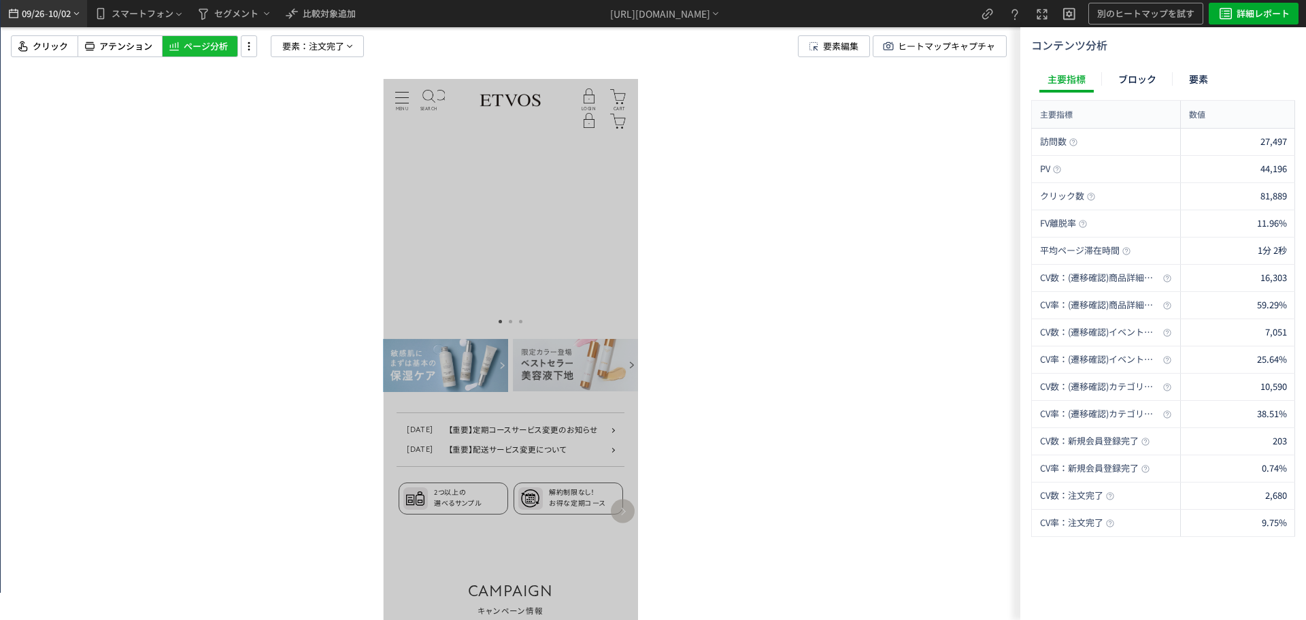
click at [65, 11] on span "10/02" at bounding box center [59, 13] width 23 height 27
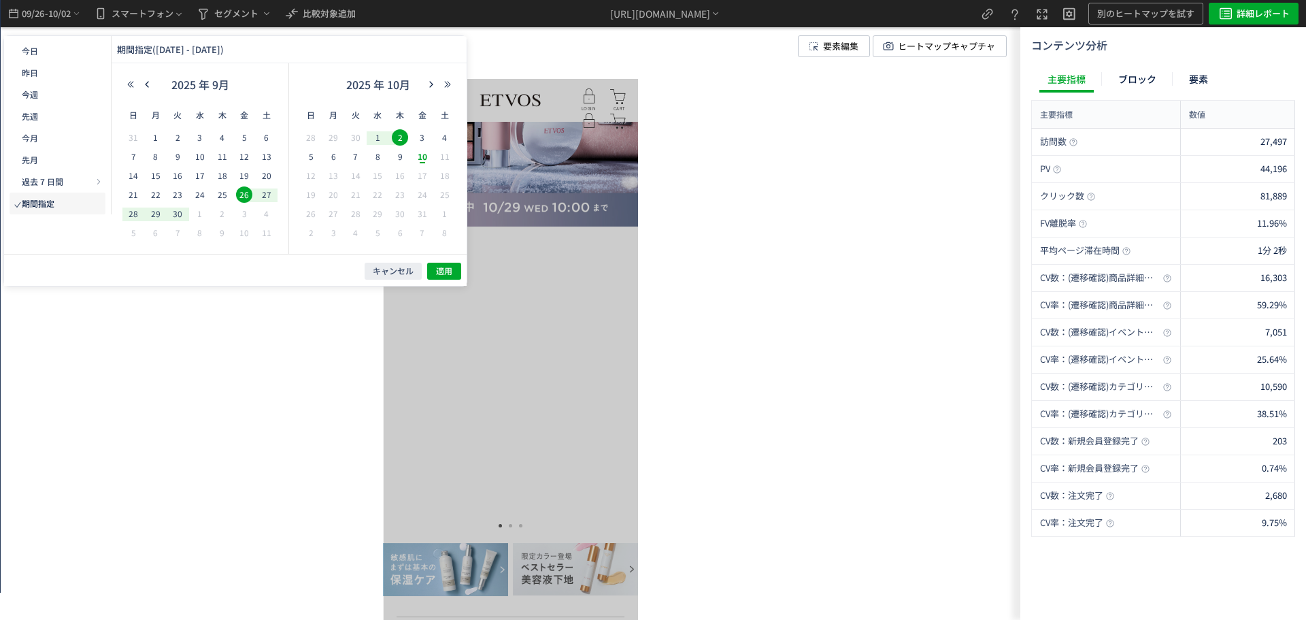
scroll to position [0, 0]
